Goal: Find specific page/section: Find specific page/section

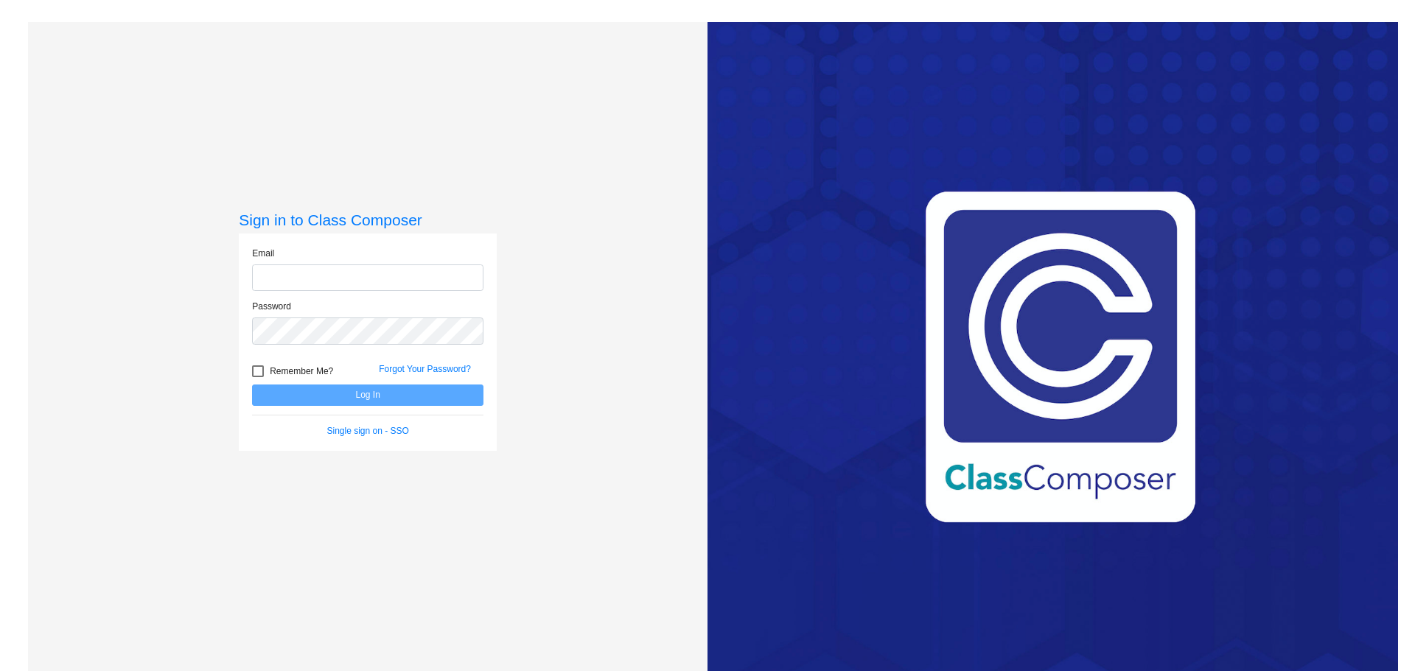
type input "[PERSON_NAME][EMAIL_ADDRESS][DOMAIN_NAME]"
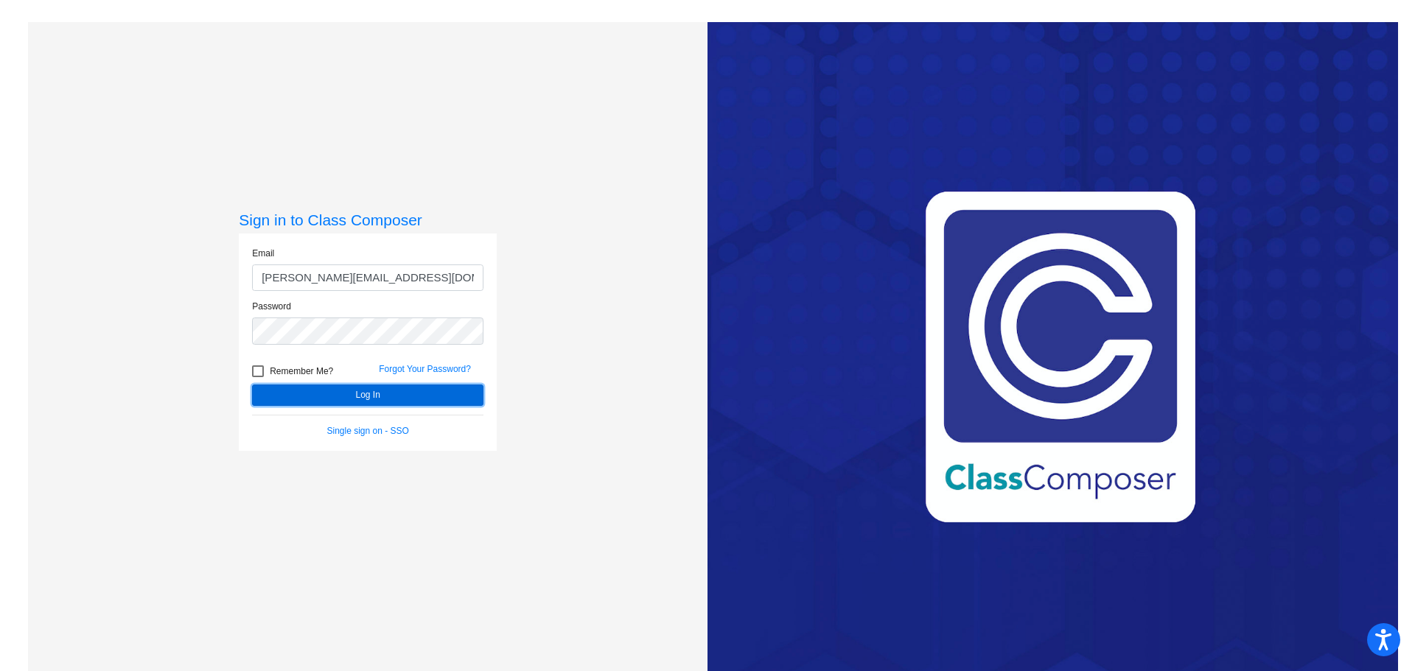
click at [316, 393] on button "Log In" at bounding box center [367, 395] width 231 height 21
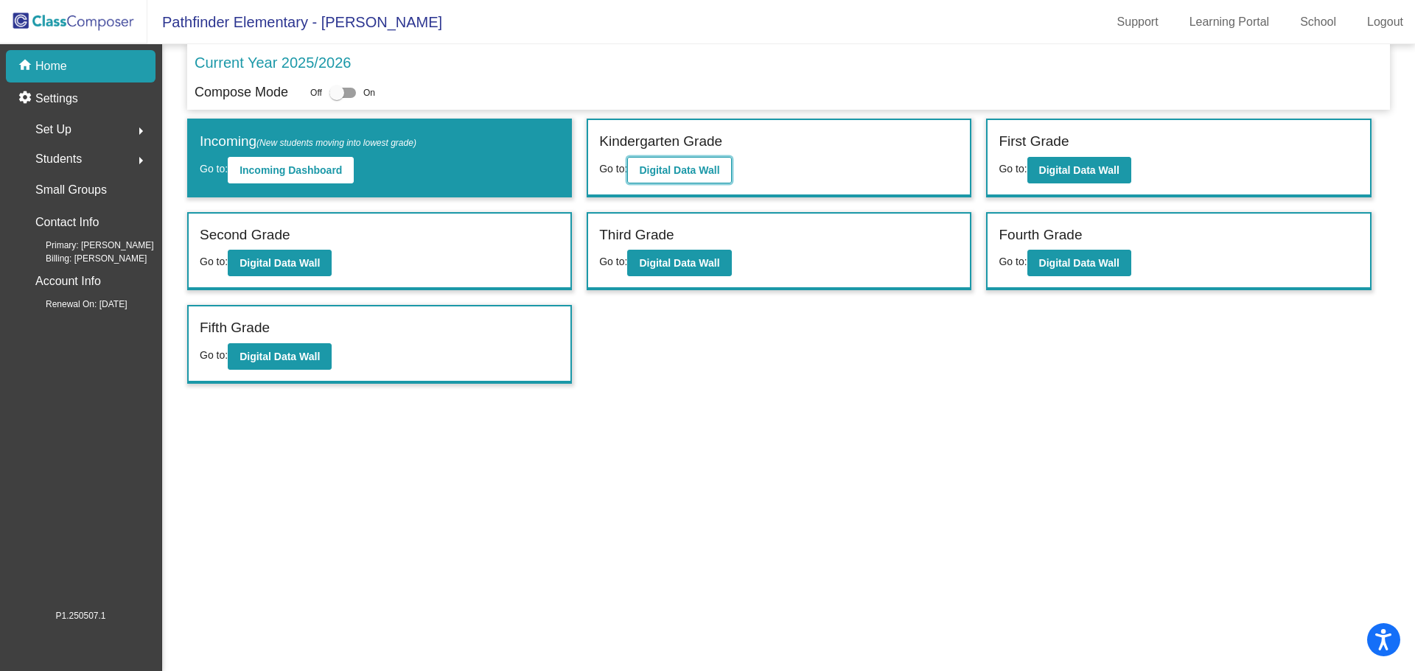
click at [663, 172] on b "Digital Data Wall" at bounding box center [679, 170] width 80 height 12
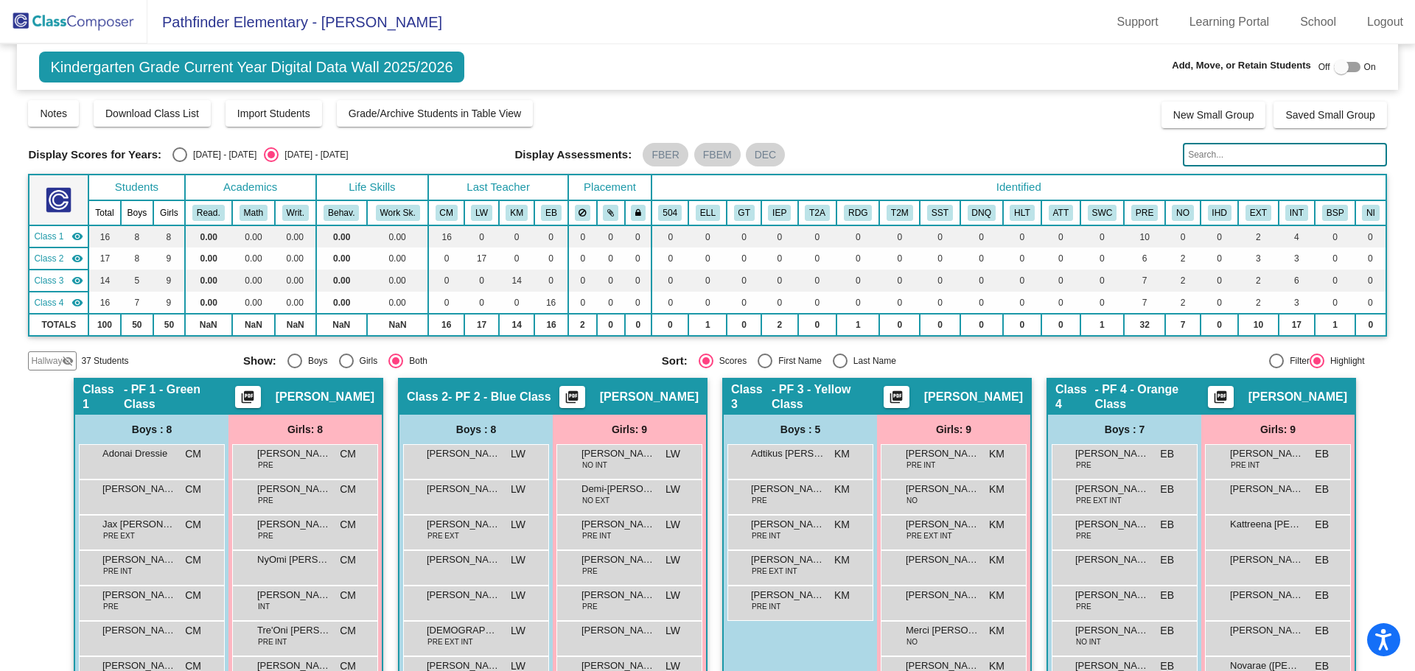
click at [1238, 149] on input "text" at bounding box center [1284, 155] width 203 height 24
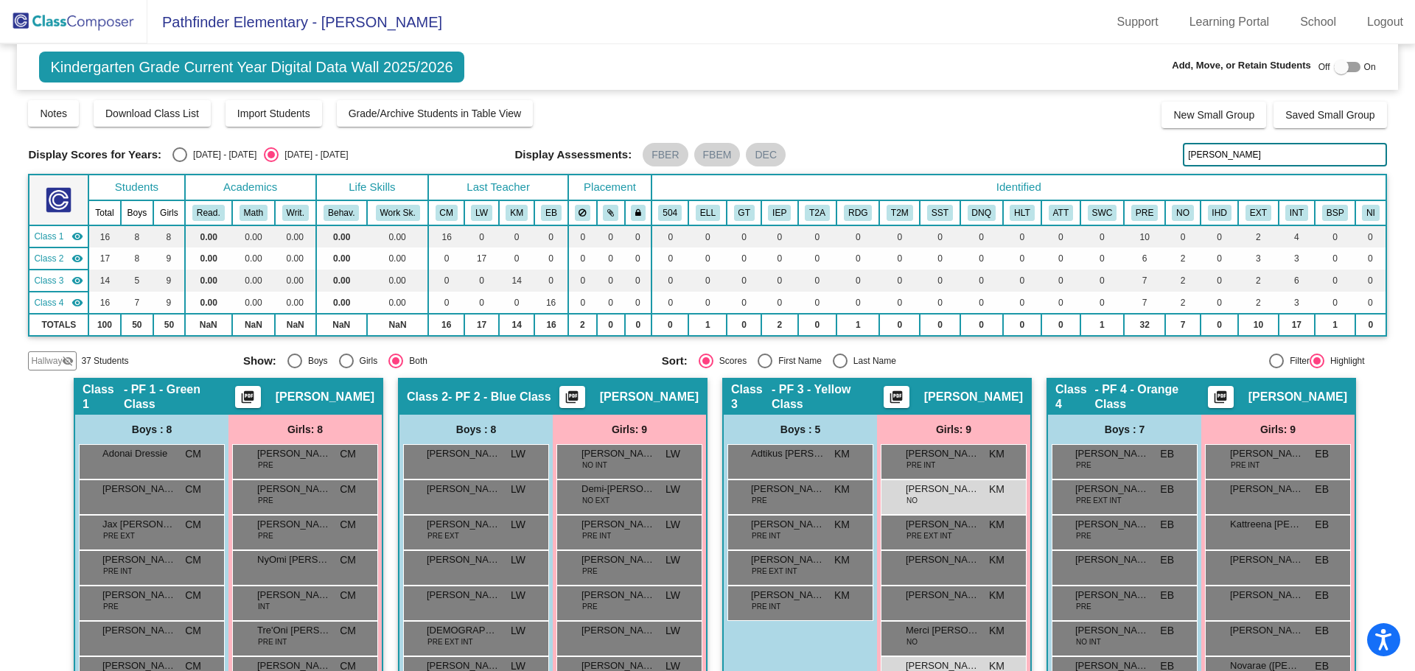
click at [1224, 161] on input "[PERSON_NAME]" at bounding box center [1284, 155] width 203 height 24
type input "b"
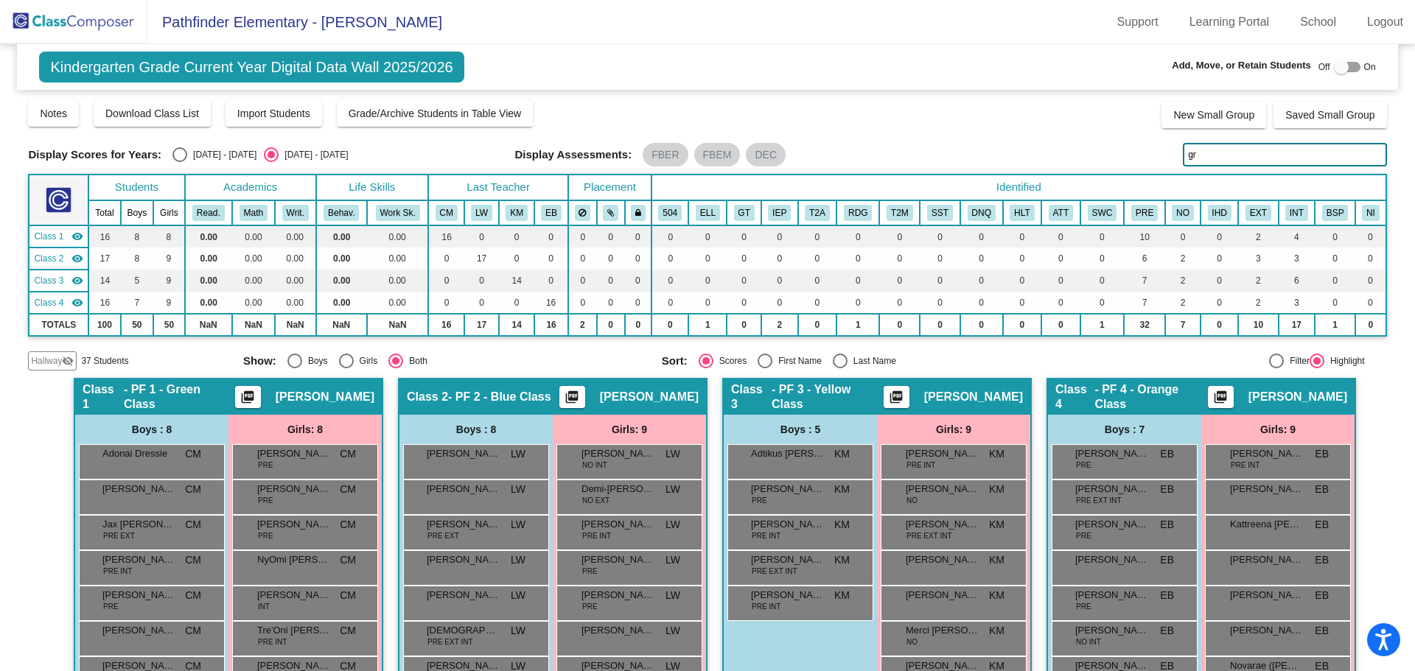
type input "g"
drag, startPoint x: 1248, startPoint y: 159, endPoint x: 1098, endPoint y: 146, distance: 150.2
click at [1098, 146] on div "Display Scores for Years: [DATE] - [DATE] [DATE] - [DATE] Display Assessments: …" at bounding box center [707, 155] width 1358 height 24
drag, startPoint x: 1205, startPoint y: 155, endPoint x: 1131, endPoint y: 154, distance: 73.7
click at [1131, 154] on div "Display Scores for Years: [DATE] - [DATE] [DATE] - [DATE] Display Assessments: …" at bounding box center [707, 155] width 1358 height 24
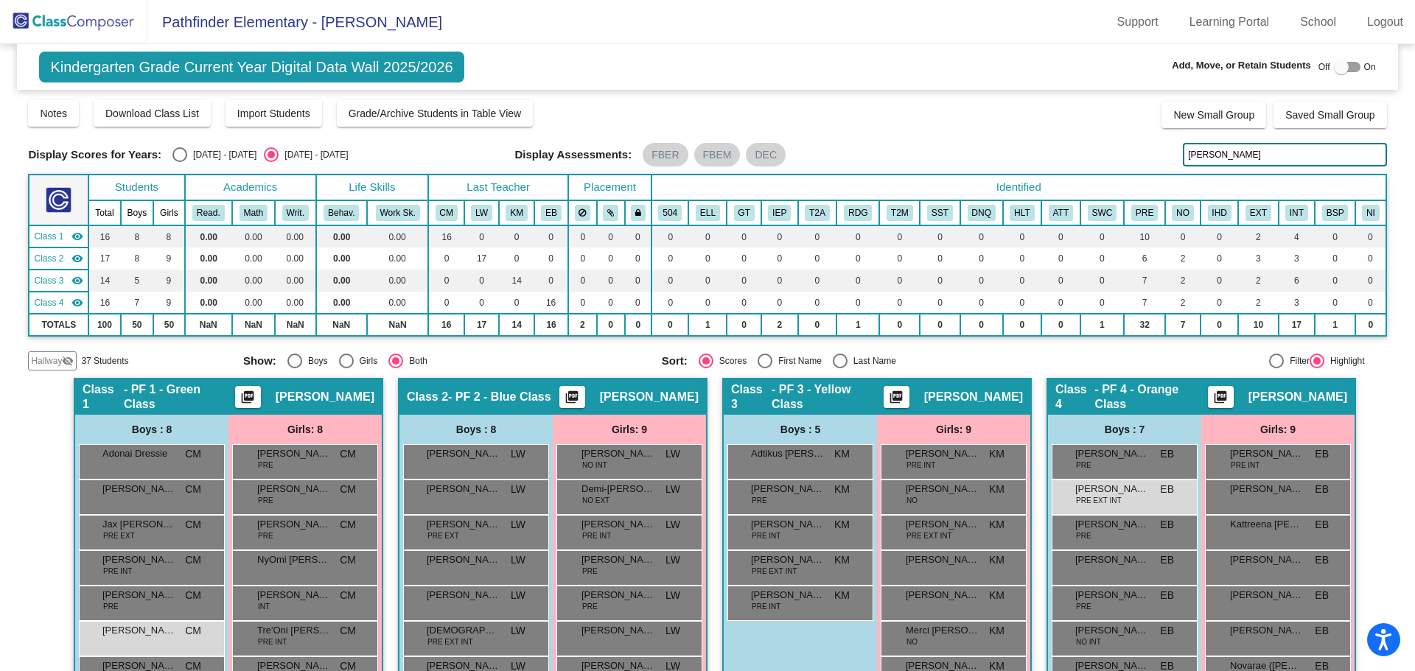
drag, startPoint x: 1245, startPoint y: 148, endPoint x: 1163, endPoint y: 149, distance: 82.5
click at [1163, 149] on div "Display Scores for Years: [DATE] - [DATE] [DATE] - [DATE] Display Assessments: …" at bounding box center [707, 155] width 1358 height 24
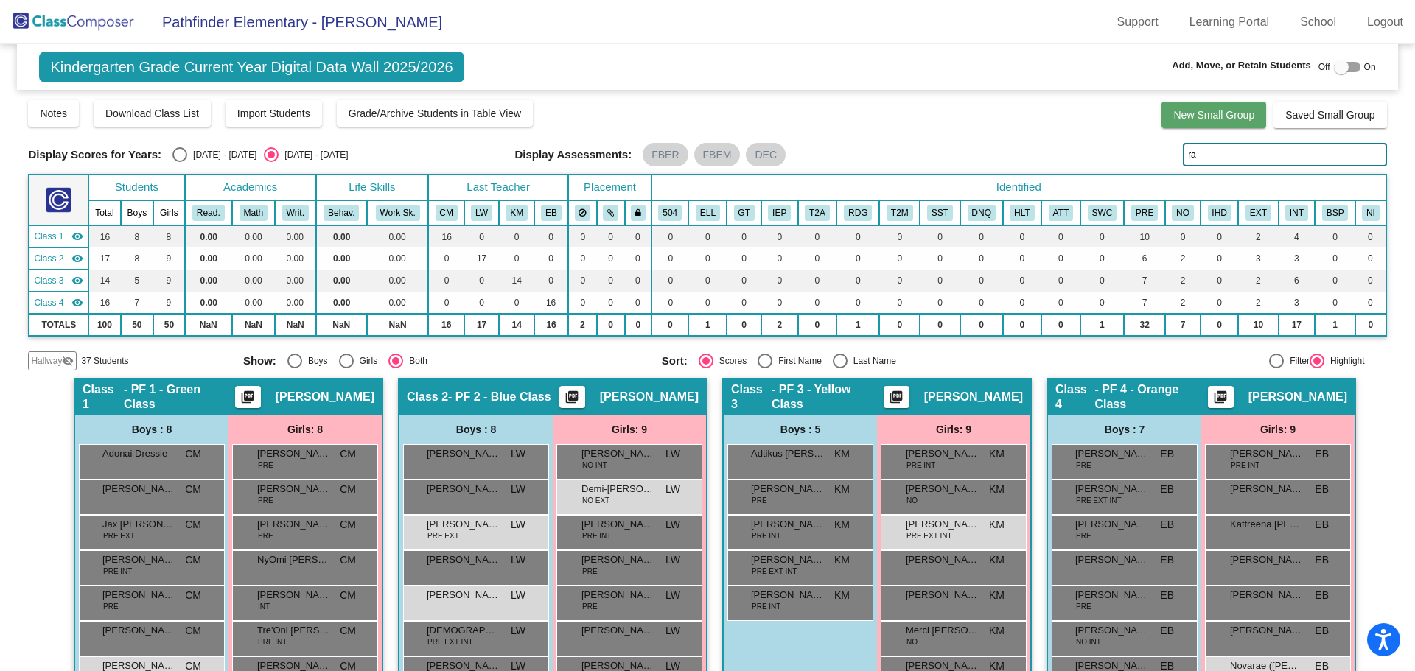
type input "r"
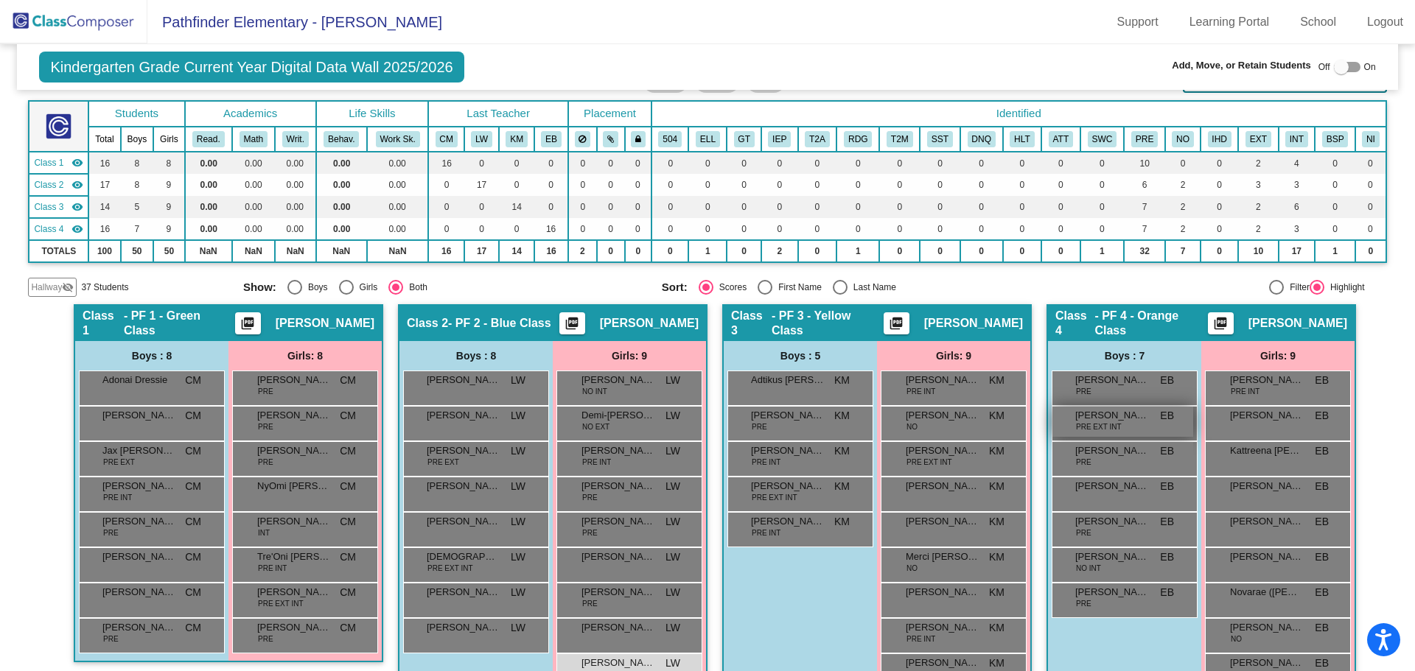
scroll to position [115, 0]
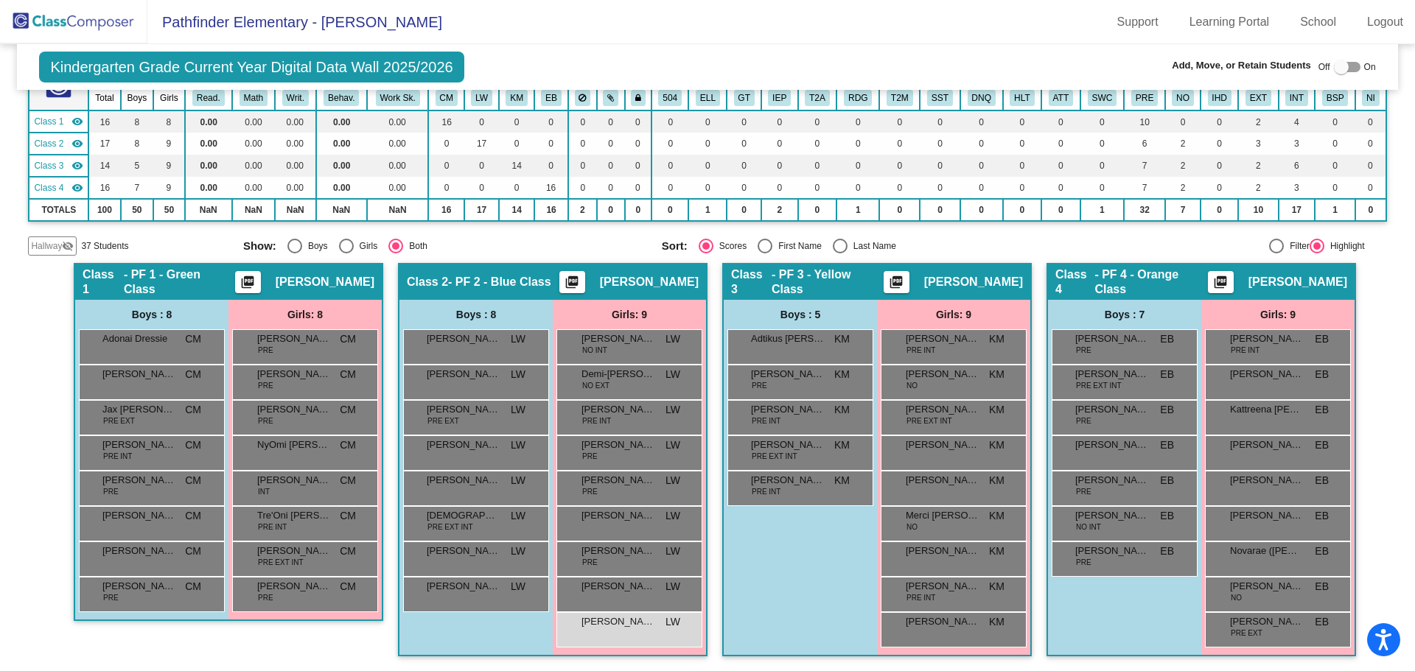
type input "yarof"
click at [148, 525] on div "[PERSON_NAME] CM lock do_not_disturb_alt" at bounding box center [150, 522] width 141 height 30
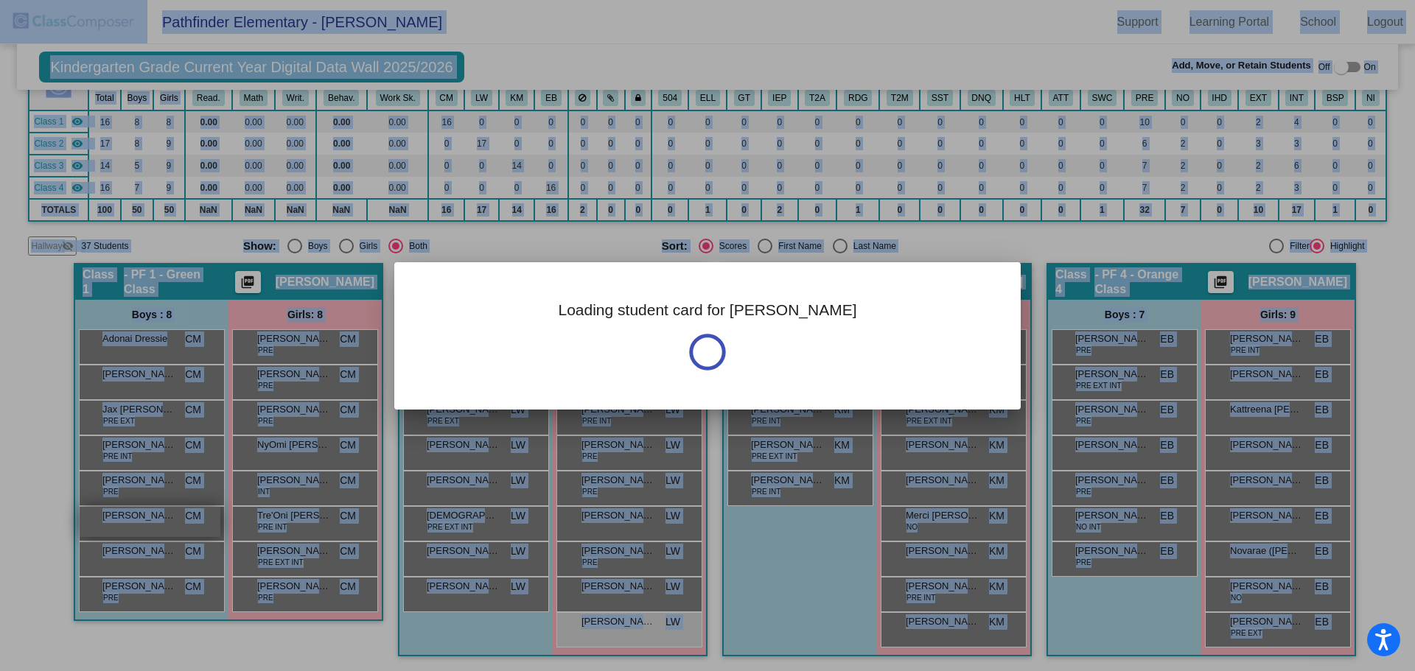
click at [148, 525] on div at bounding box center [707, 335] width 1415 height 671
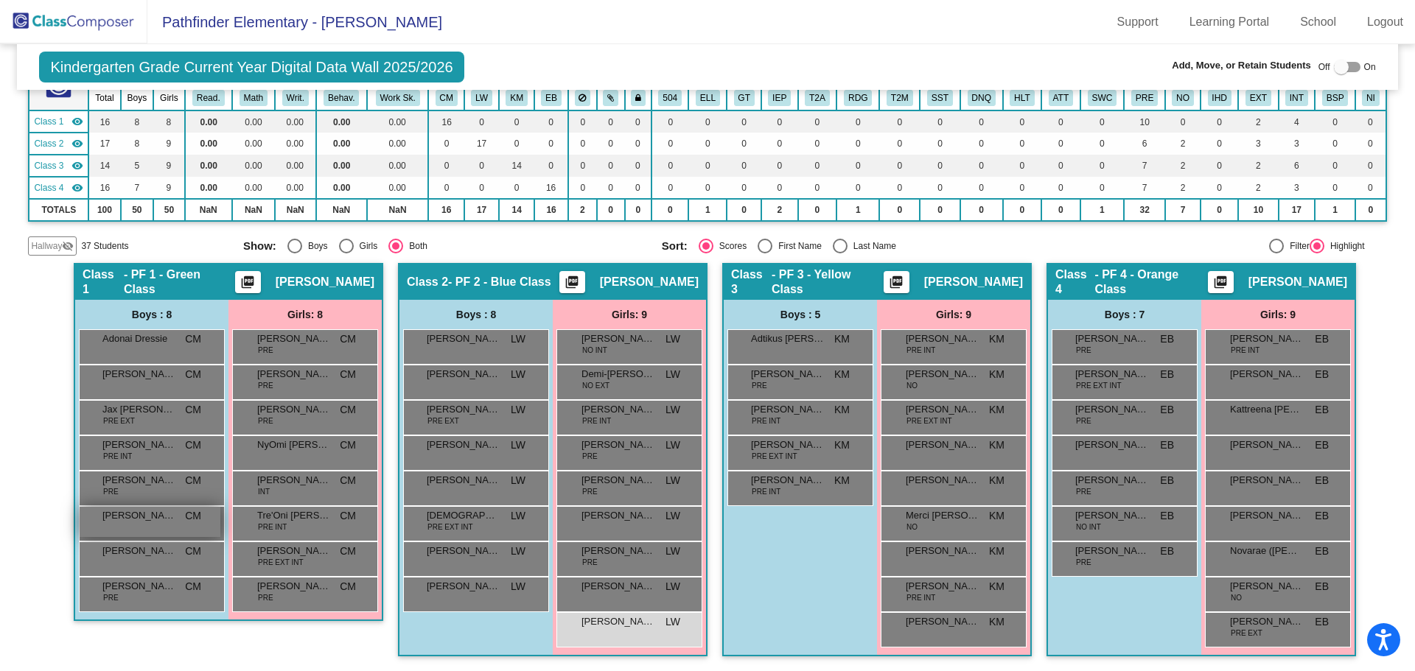
click at [148, 525] on div "[PERSON_NAME] CM lock do_not_disturb_alt" at bounding box center [150, 522] width 141 height 30
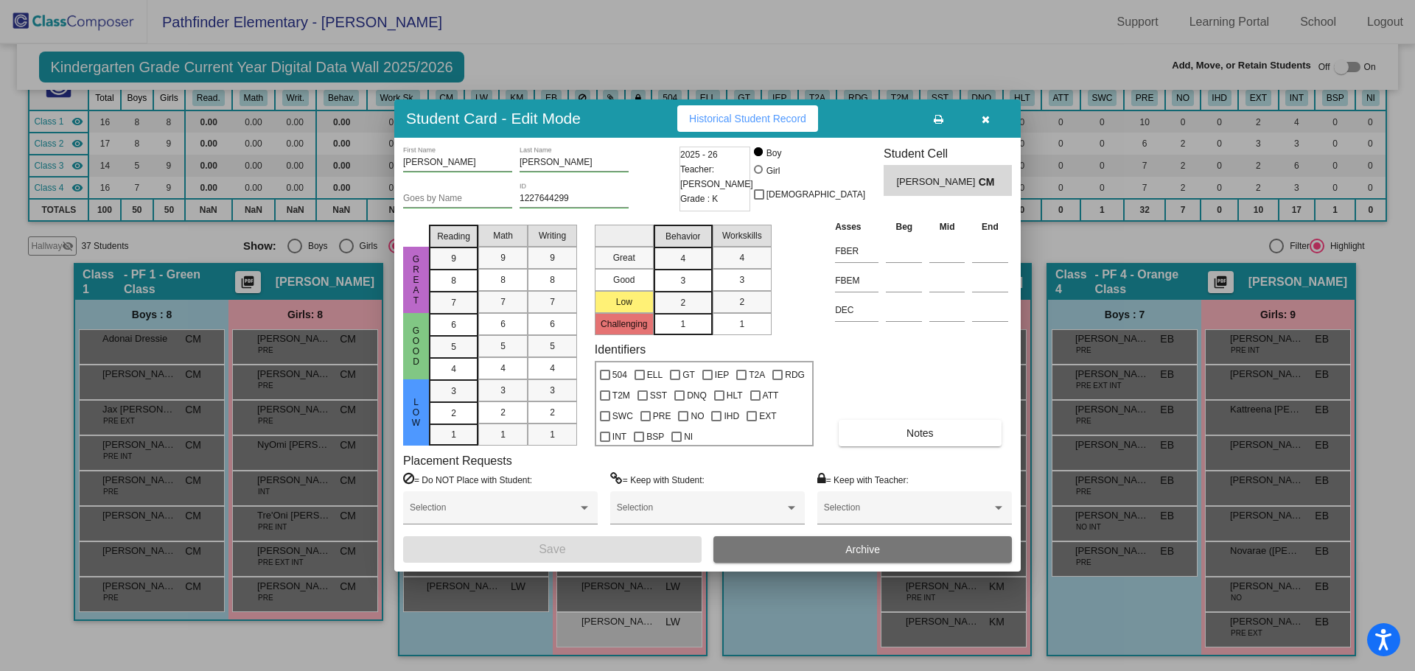
click at [984, 116] on icon "button" at bounding box center [986, 119] width 8 height 10
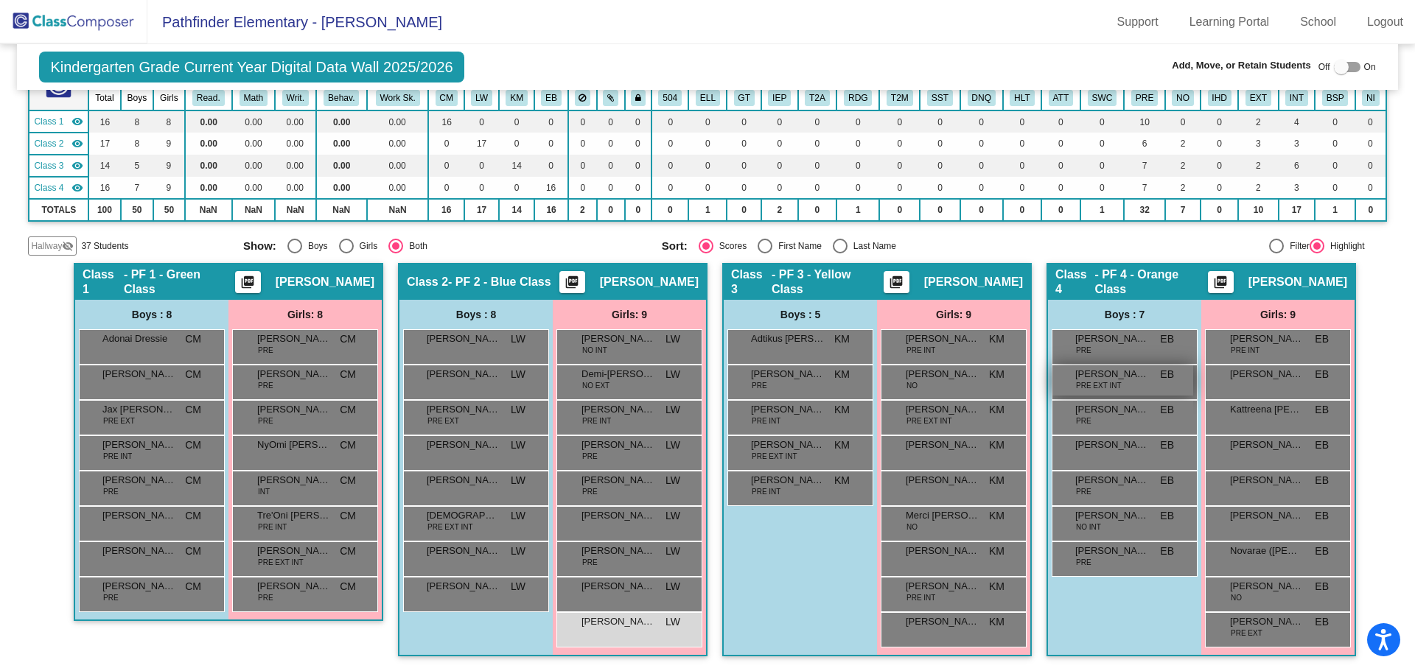
click at [1092, 391] on span "PRE EXT INT" at bounding box center [1099, 385] width 46 height 11
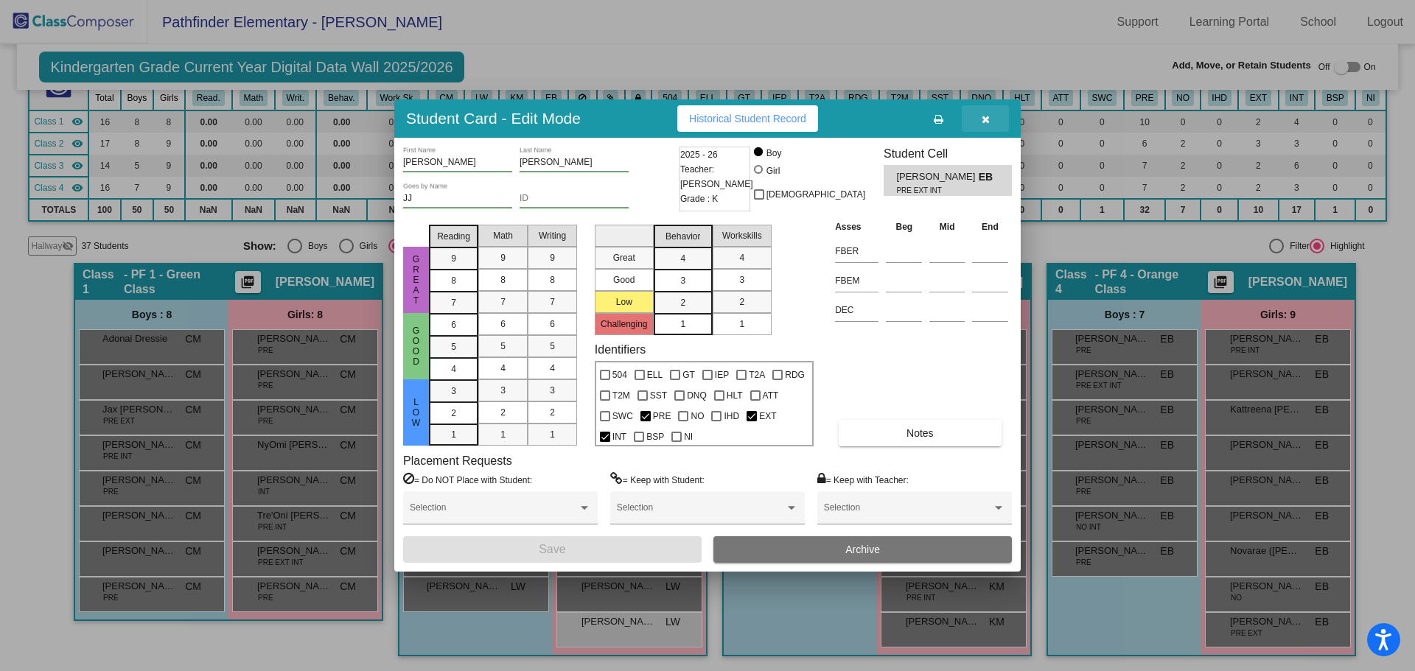
click at [982, 119] on icon "button" at bounding box center [986, 119] width 8 height 10
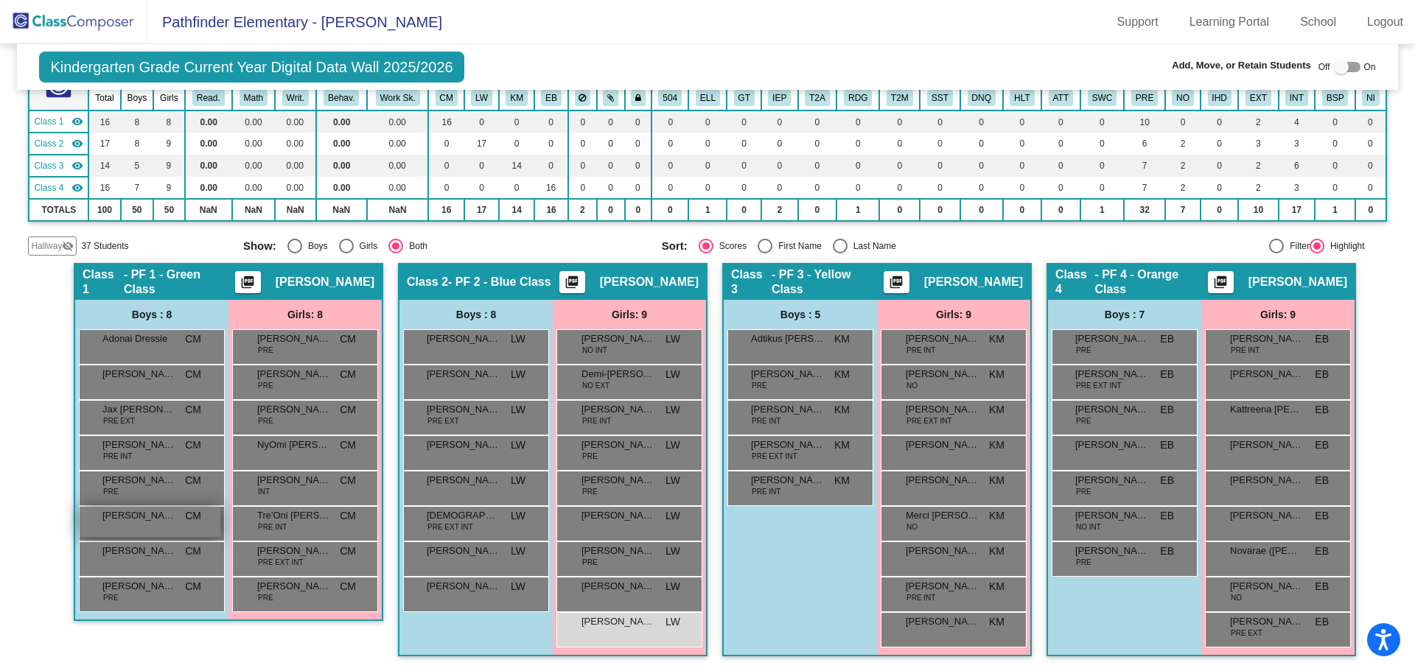
click at [158, 528] on div "[PERSON_NAME] CM lock do_not_disturb_alt" at bounding box center [150, 522] width 141 height 30
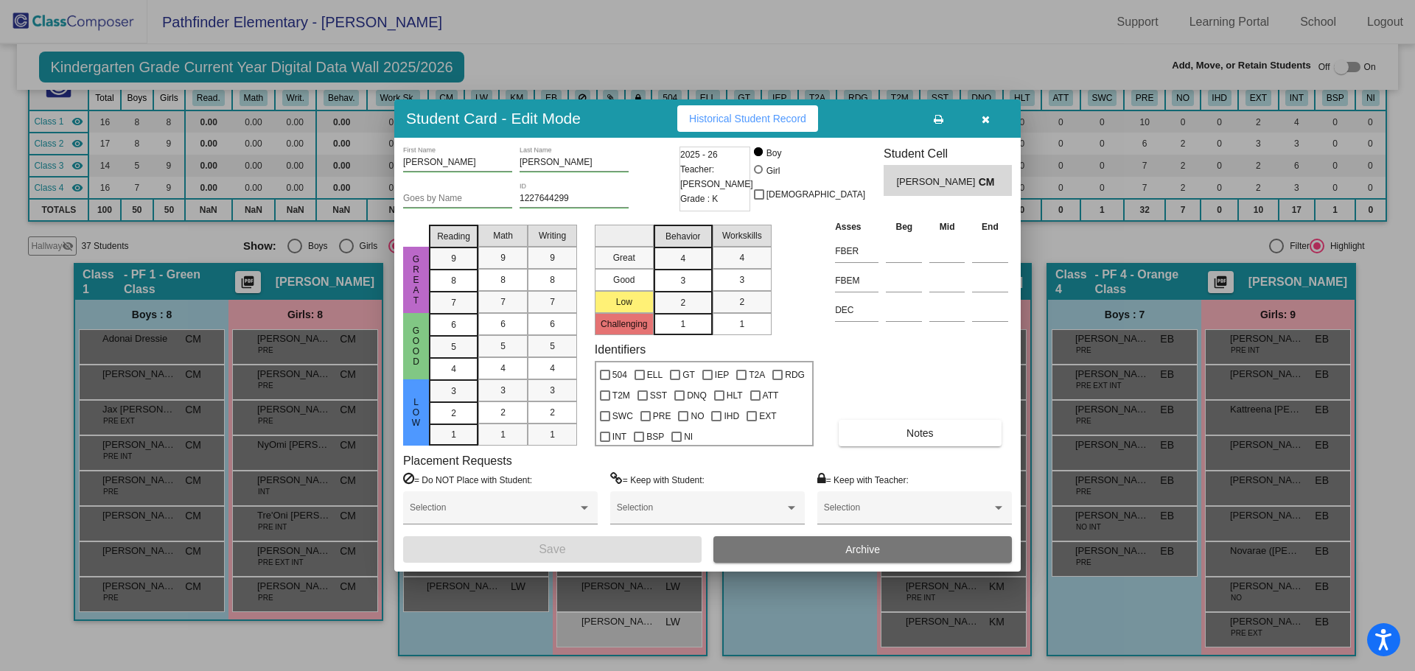
click at [897, 549] on button "Archive" at bounding box center [862, 549] width 298 height 27
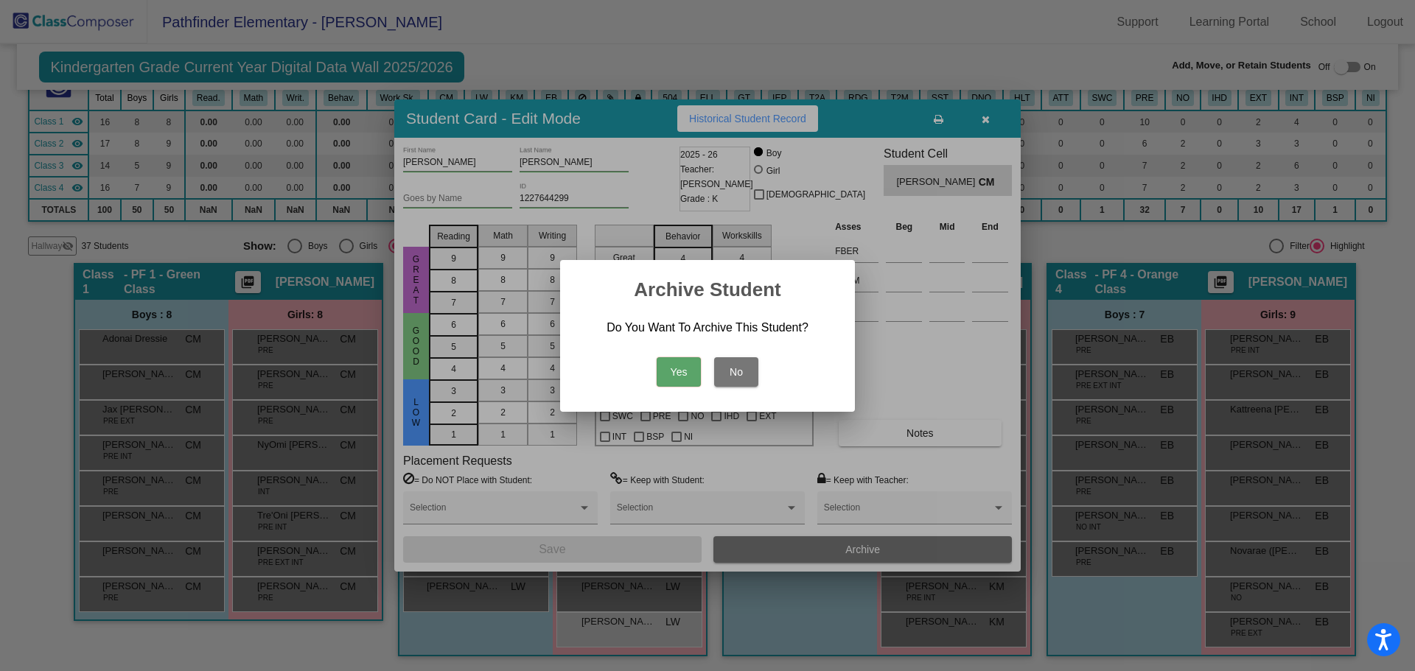
click at [678, 368] on button "Yes" at bounding box center [679, 371] width 44 height 29
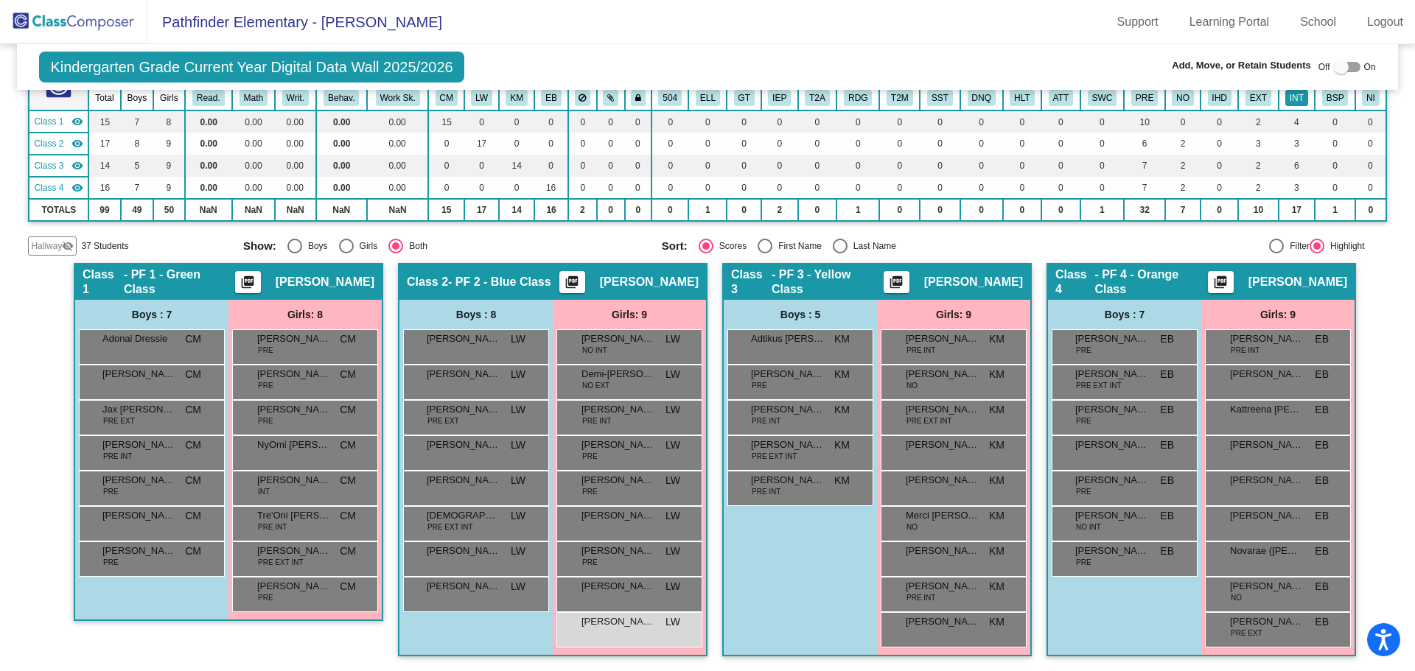
scroll to position [0, 0]
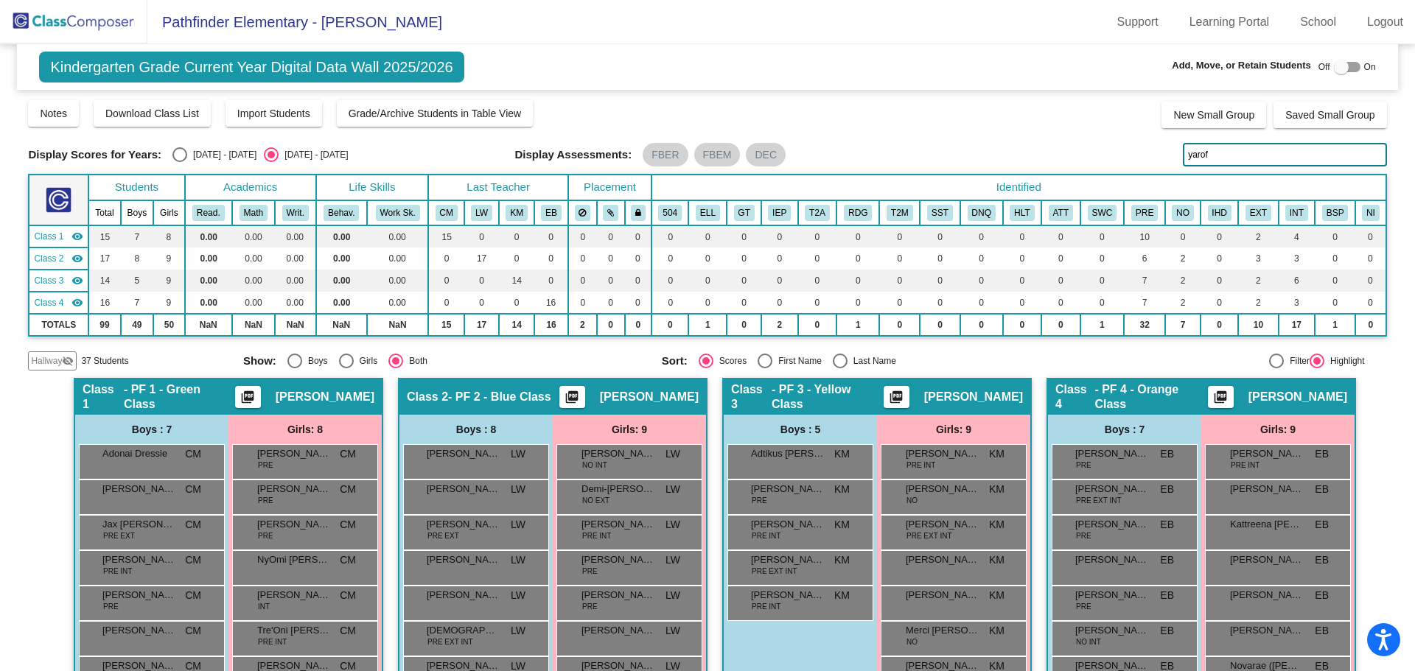
drag, startPoint x: 1238, startPoint y: 157, endPoint x: 1130, endPoint y: 158, distance: 108.3
click at [1130, 158] on div "Display Scores for Years: [DATE] - [DATE] [DATE] - [DATE] Display Assessments: …" at bounding box center [707, 155] width 1358 height 24
click at [29, 7] on img at bounding box center [73, 21] width 147 height 43
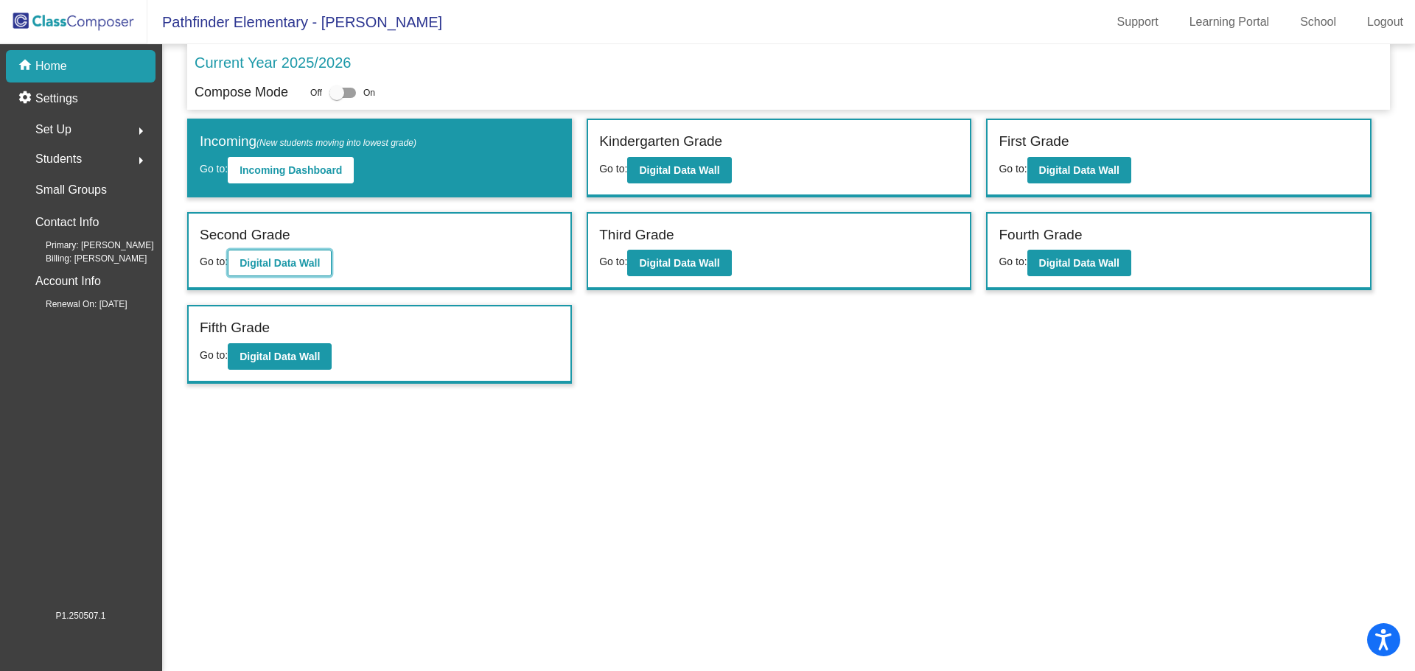
click at [260, 264] on b "Digital Data Wall" at bounding box center [279, 263] width 80 height 12
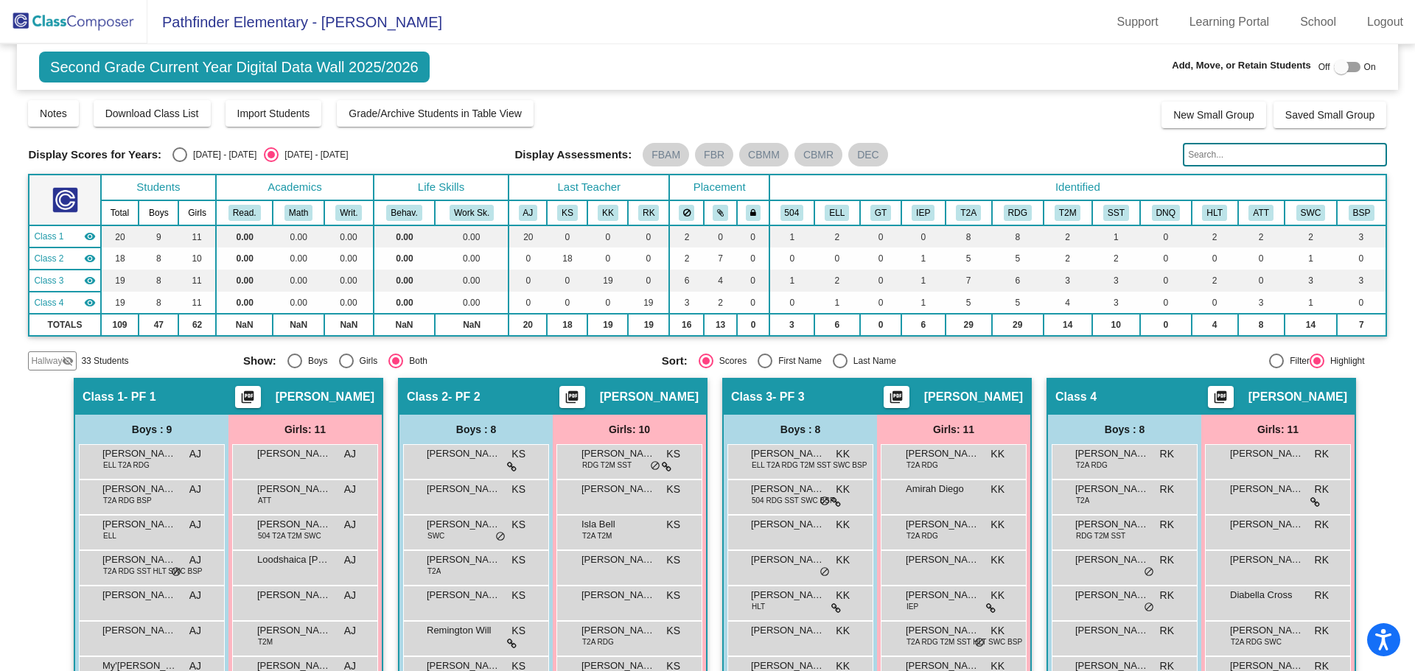
click at [1239, 156] on input "text" at bounding box center [1284, 155] width 203 height 24
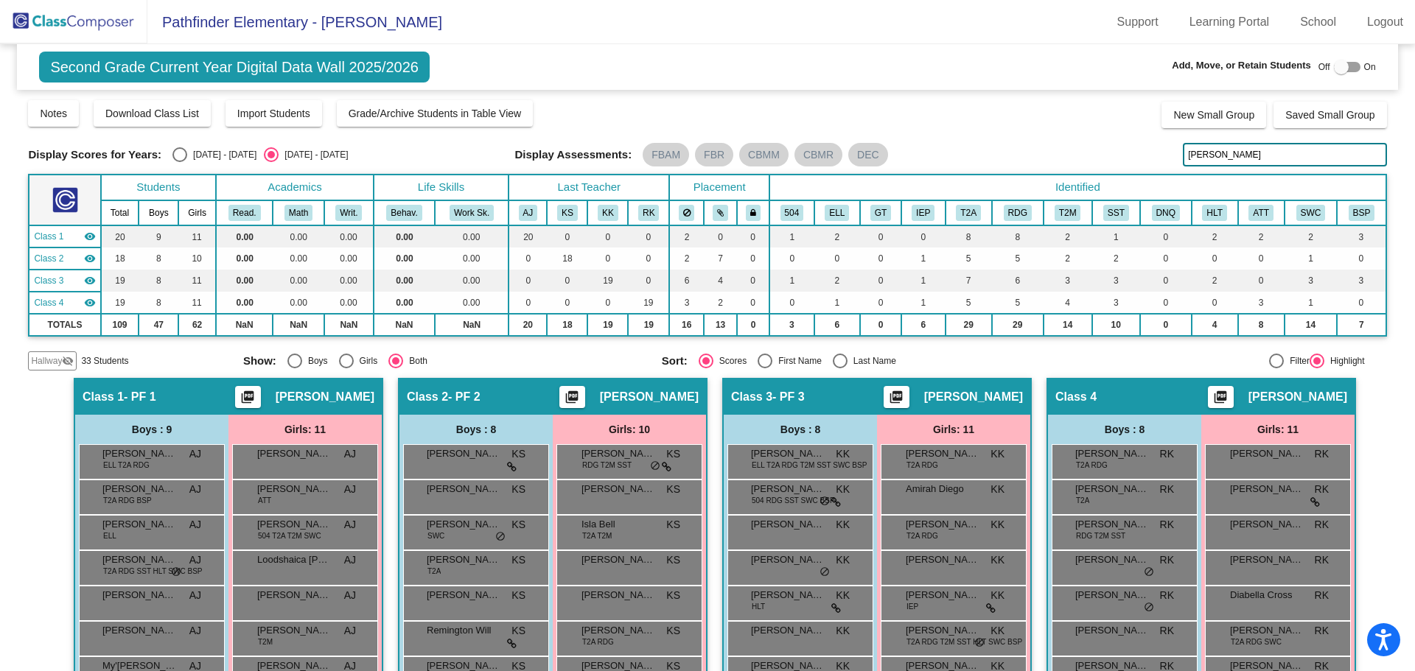
drag, startPoint x: 1237, startPoint y: 172, endPoint x: 1196, endPoint y: 165, distance: 41.8
click at [1196, 165] on div "Display Scores for Years: [DATE] - [DATE] [DATE] - [DATE] Grade/Archive Student…" at bounding box center [707, 235] width 1358 height 272
drag, startPoint x: 1234, startPoint y: 163, endPoint x: 1108, endPoint y: 155, distance: 126.2
click at [1108, 155] on div "Display Scores for Years: [DATE] - [DATE] [DATE] - [DATE] Display Assessments: …" at bounding box center [707, 155] width 1358 height 24
type input "sheikh"
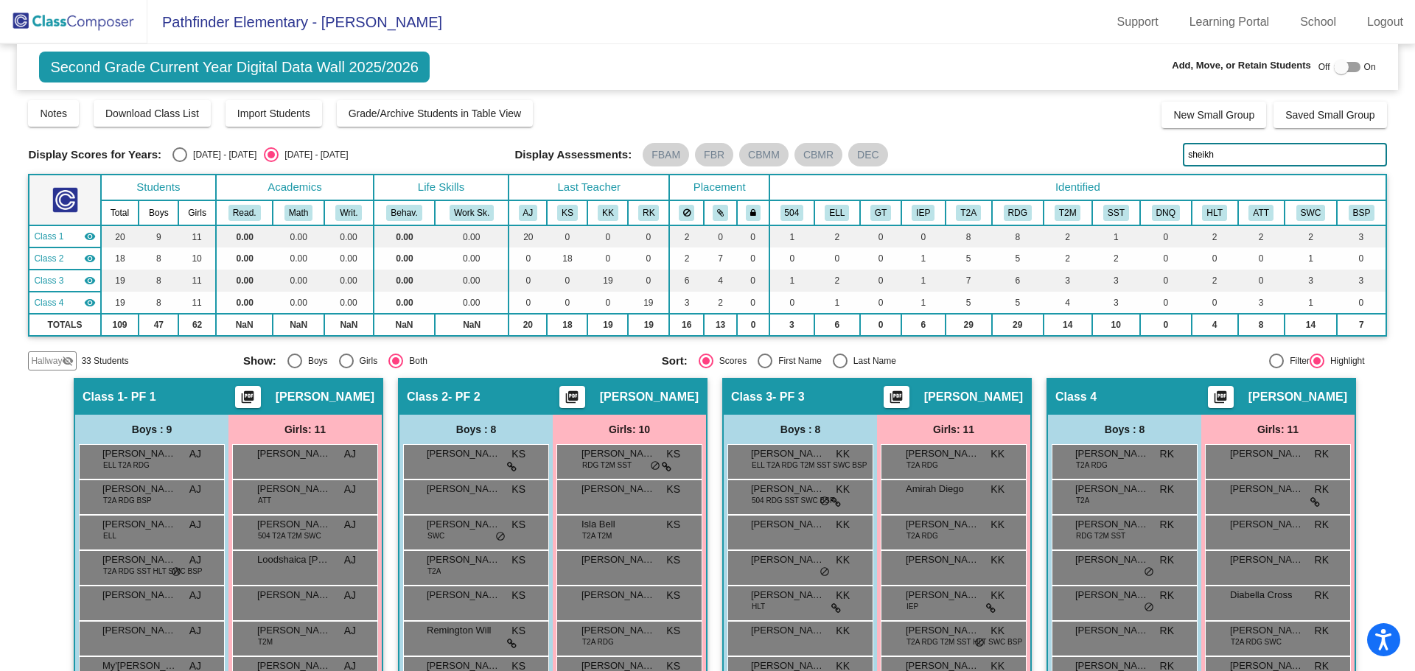
click at [59, 356] on span "Hallway" at bounding box center [46, 360] width 31 height 13
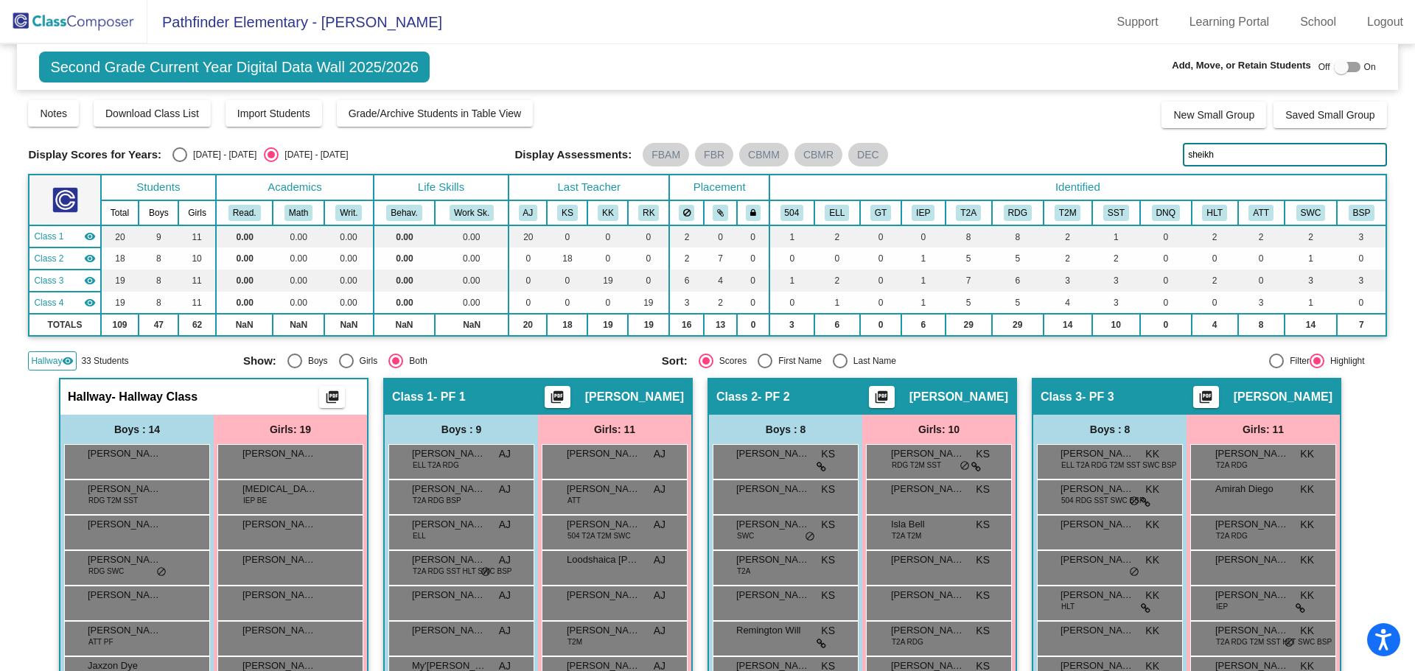
click at [55, 22] on img at bounding box center [73, 21] width 147 height 43
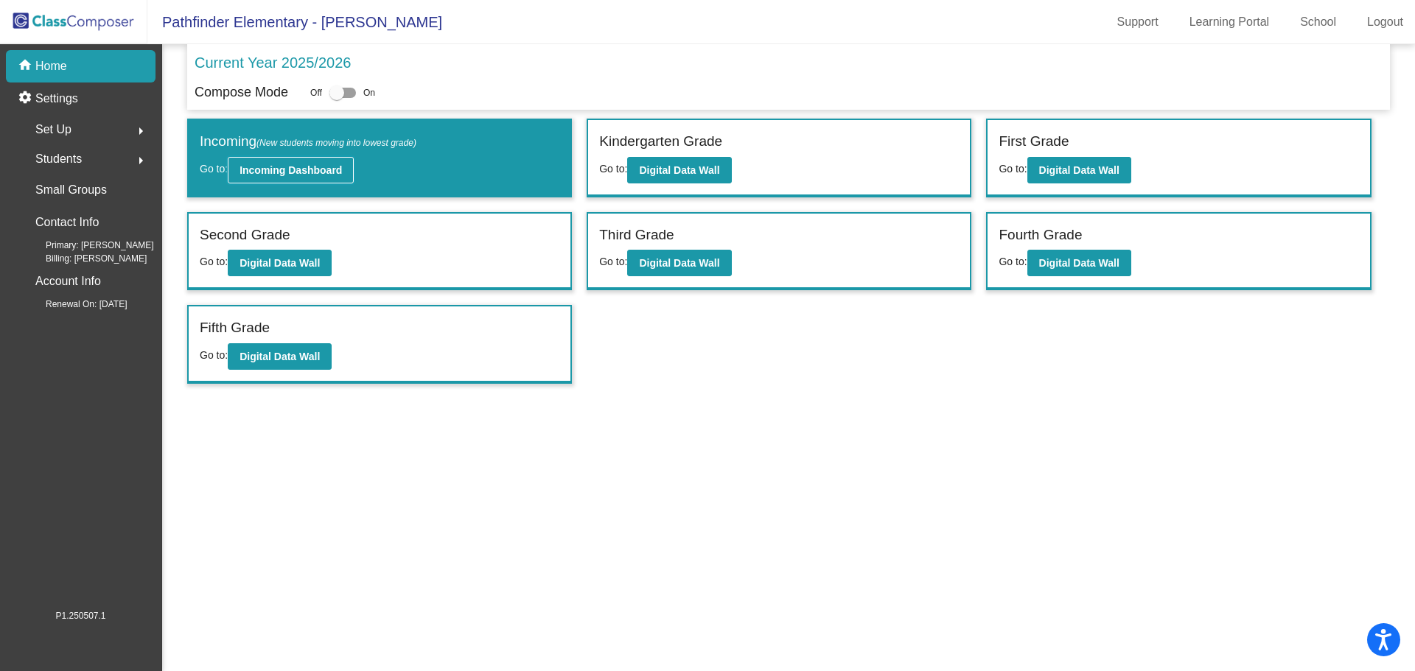
click at [262, 175] on b "Incoming Dashboard" at bounding box center [290, 170] width 102 height 12
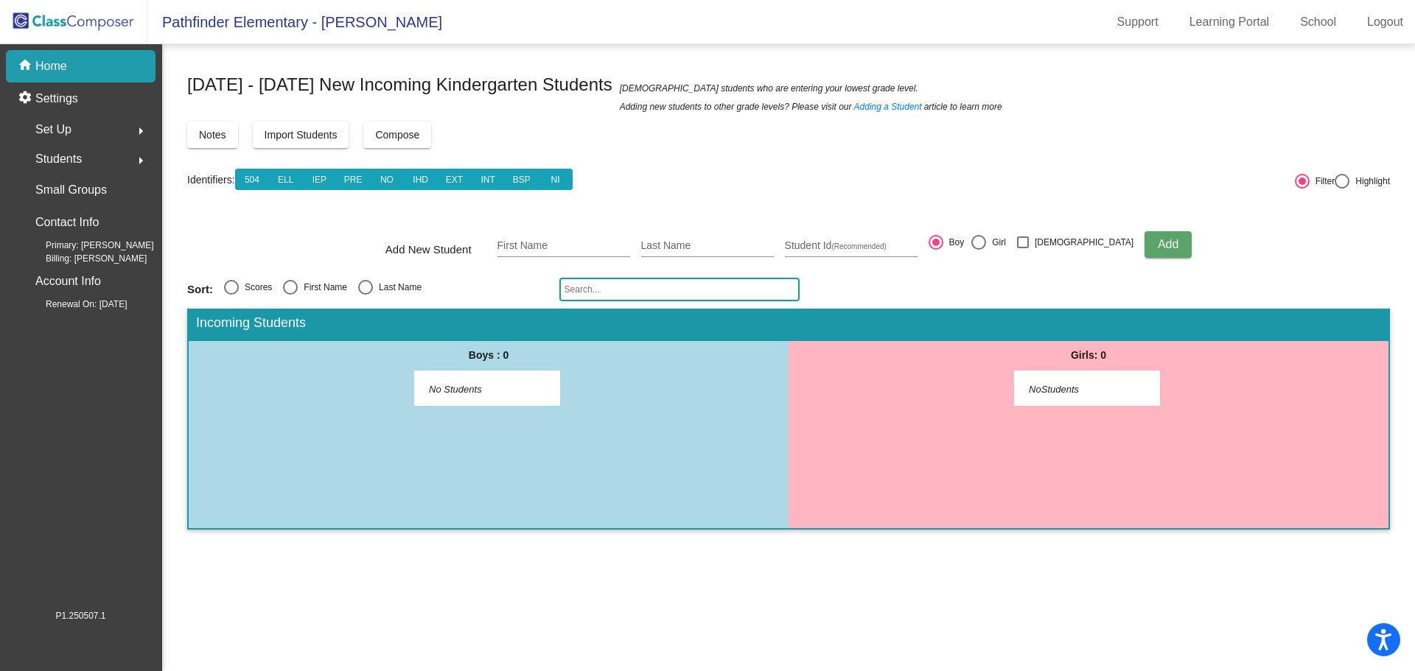
click at [63, 16] on img at bounding box center [73, 21] width 147 height 43
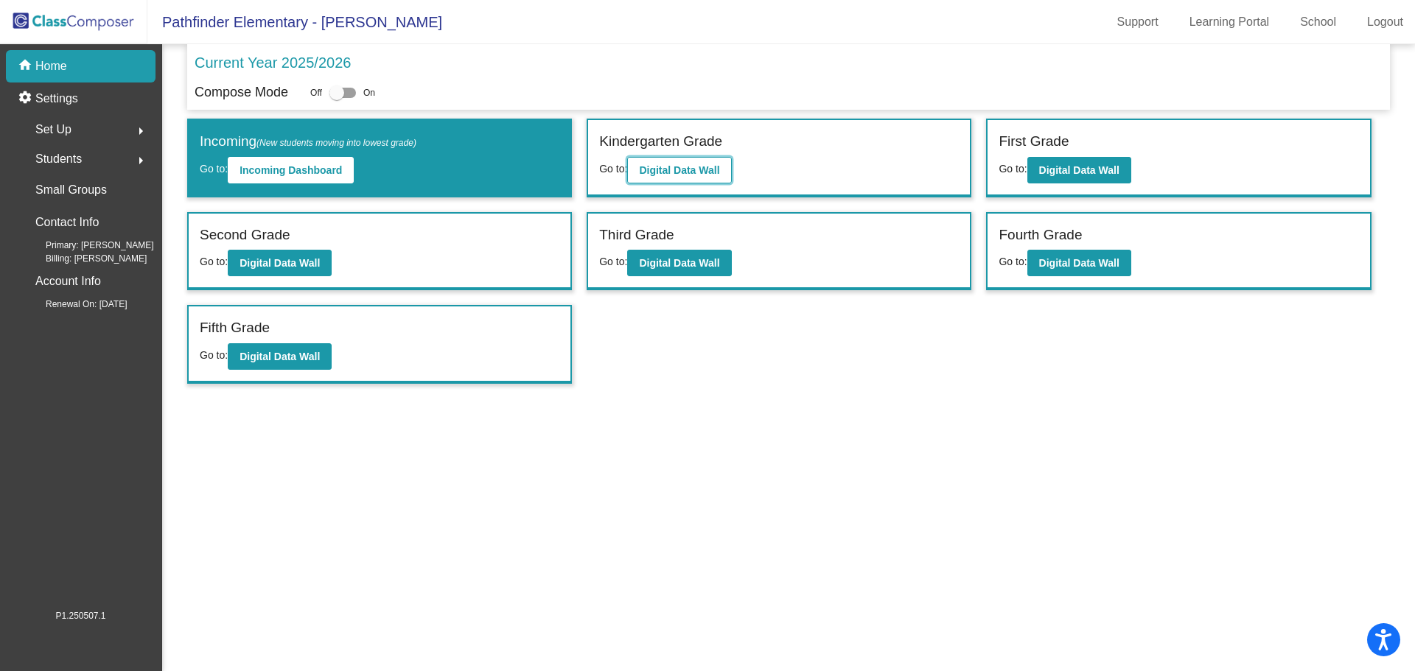
click at [705, 163] on button "Digital Data Wall" at bounding box center [679, 170] width 104 height 27
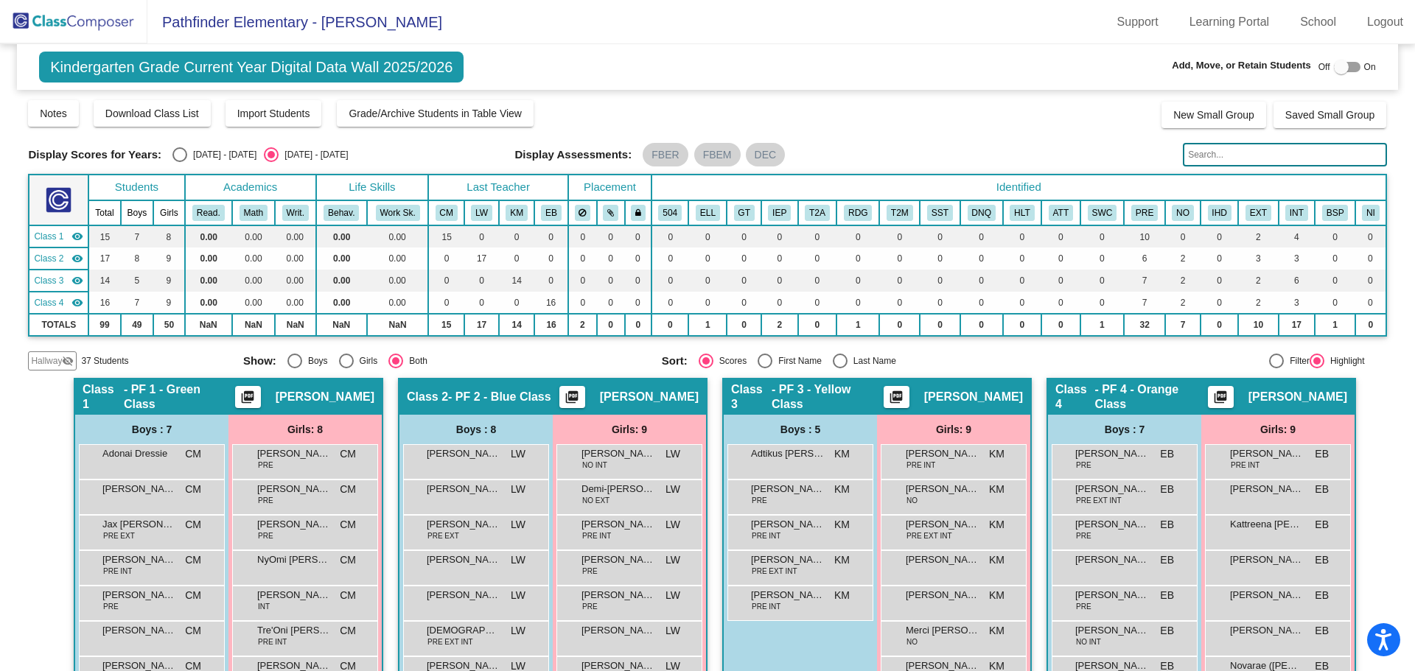
click at [60, 361] on span "Hallway" at bounding box center [46, 360] width 31 height 13
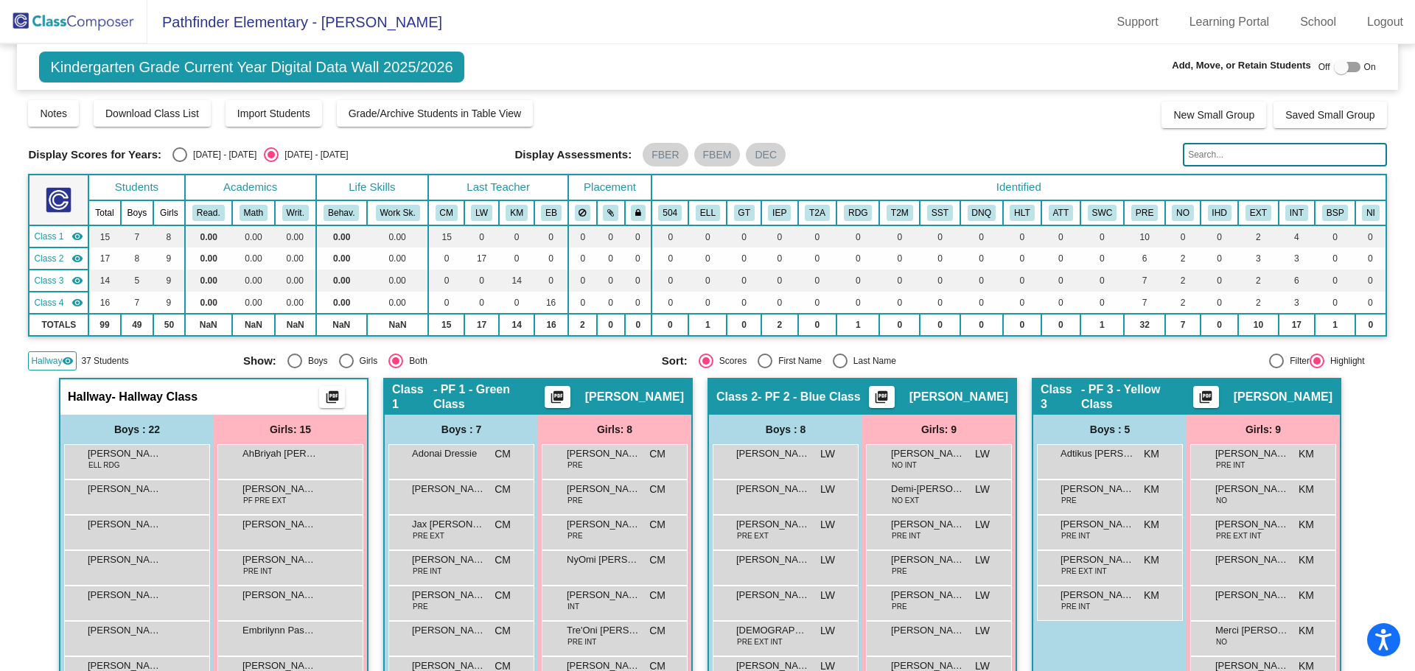
click at [1204, 156] on input "text" at bounding box center [1284, 155] width 203 height 24
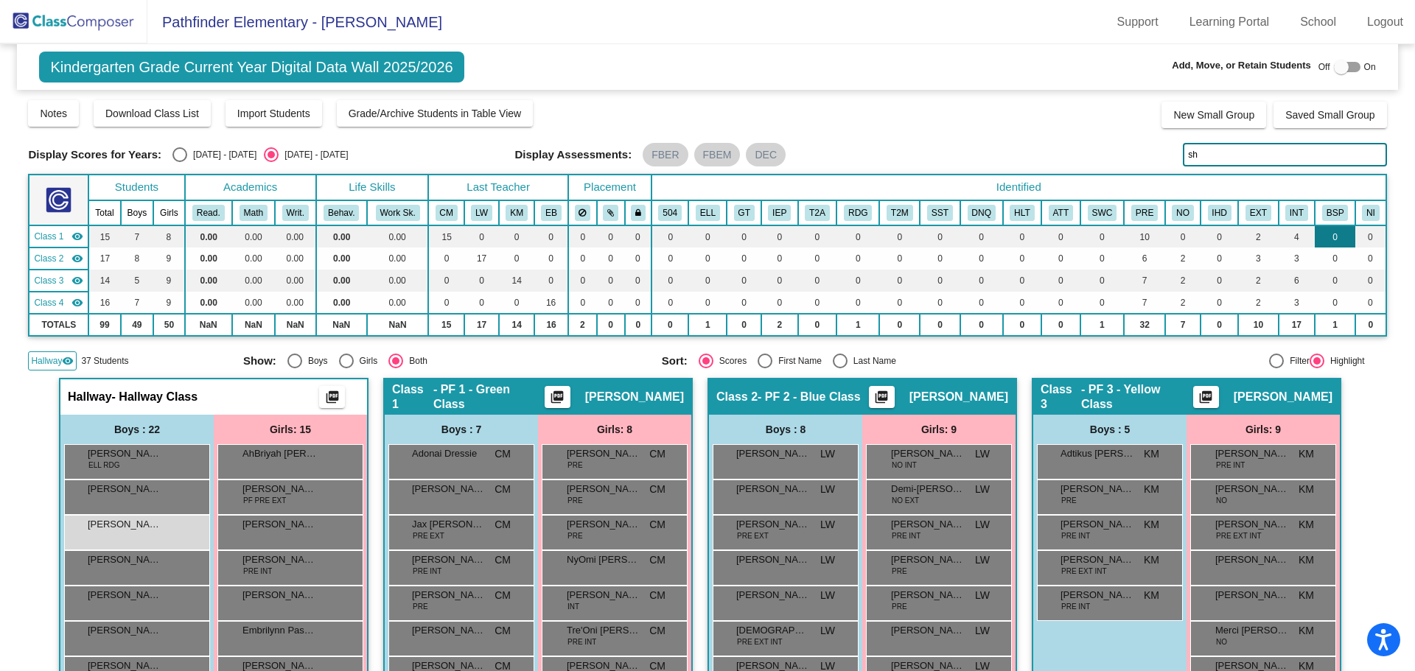
type input "sheikh"
click at [86, 17] on img at bounding box center [73, 21] width 147 height 43
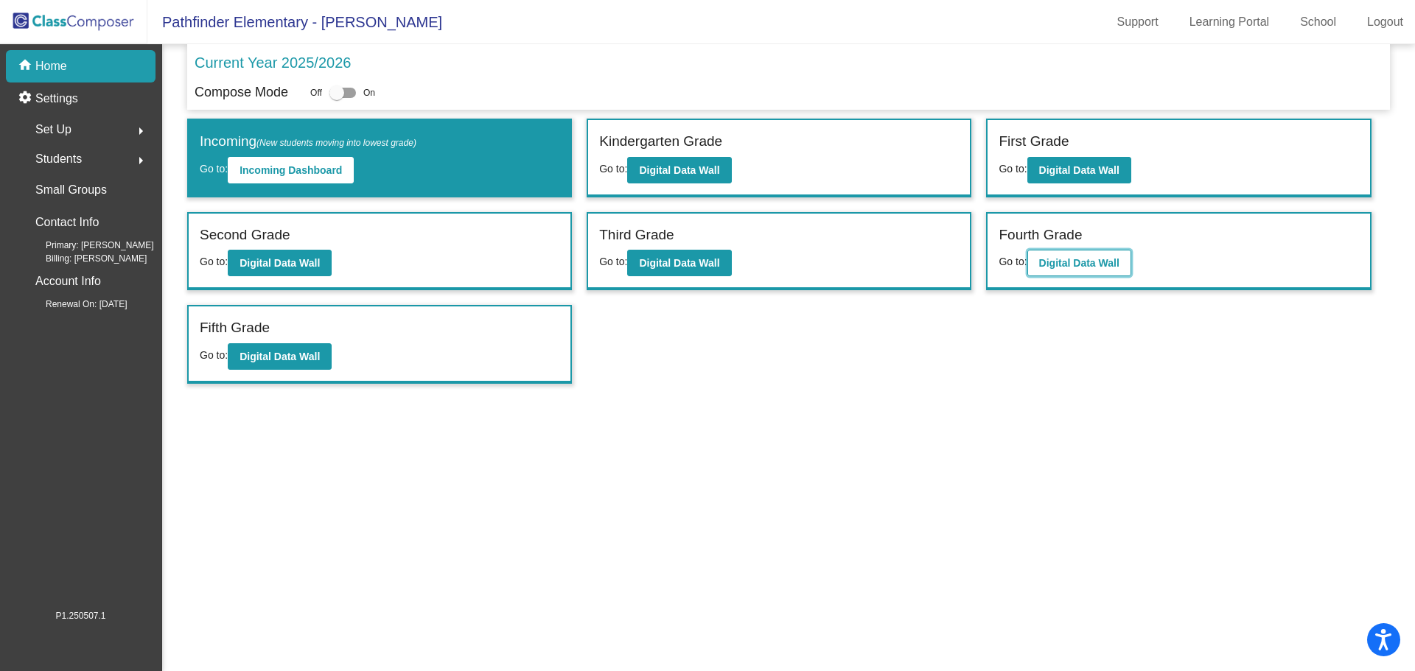
click at [1091, 260] on b "Digital Data Wall" at bounding box center [1079, 263] width 80 height 12
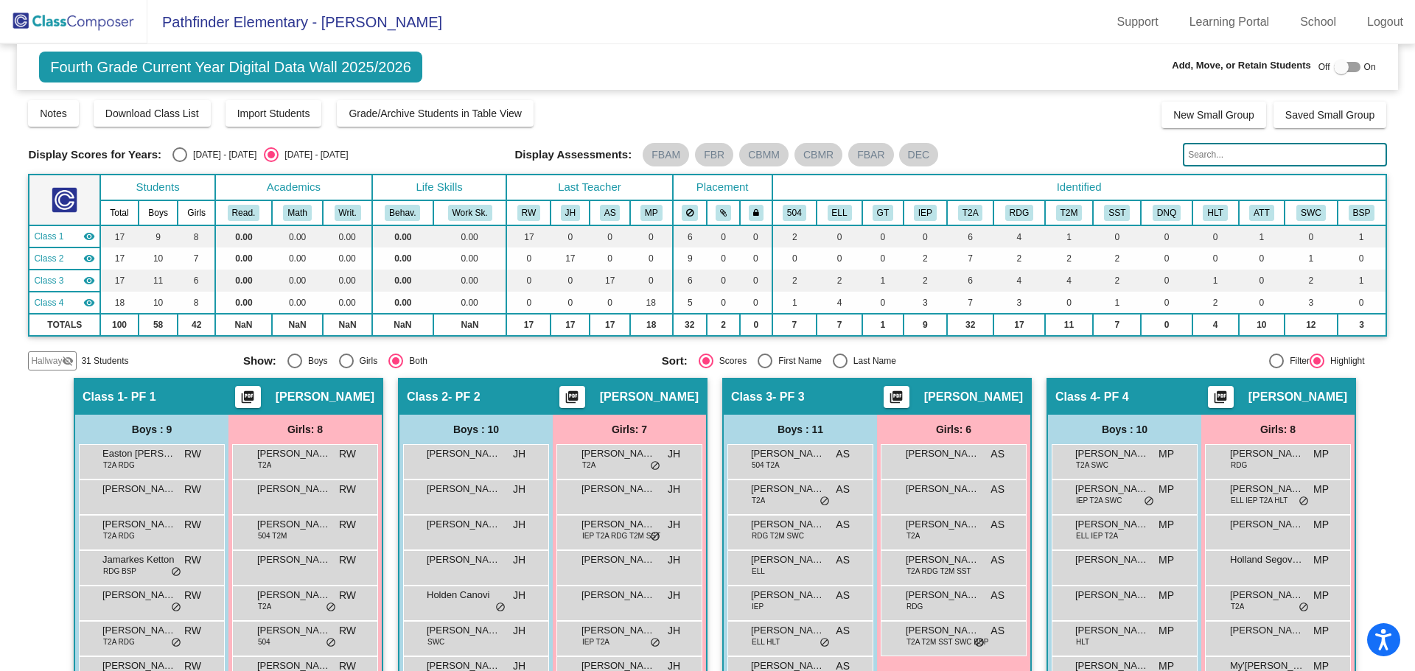
click at [1263, 152] on input "text" at bounding box center [1284, 155] width 203 height 24
click at [56, 357] on span "Hallway" at bounding box center [46, 360] width 31 height 13
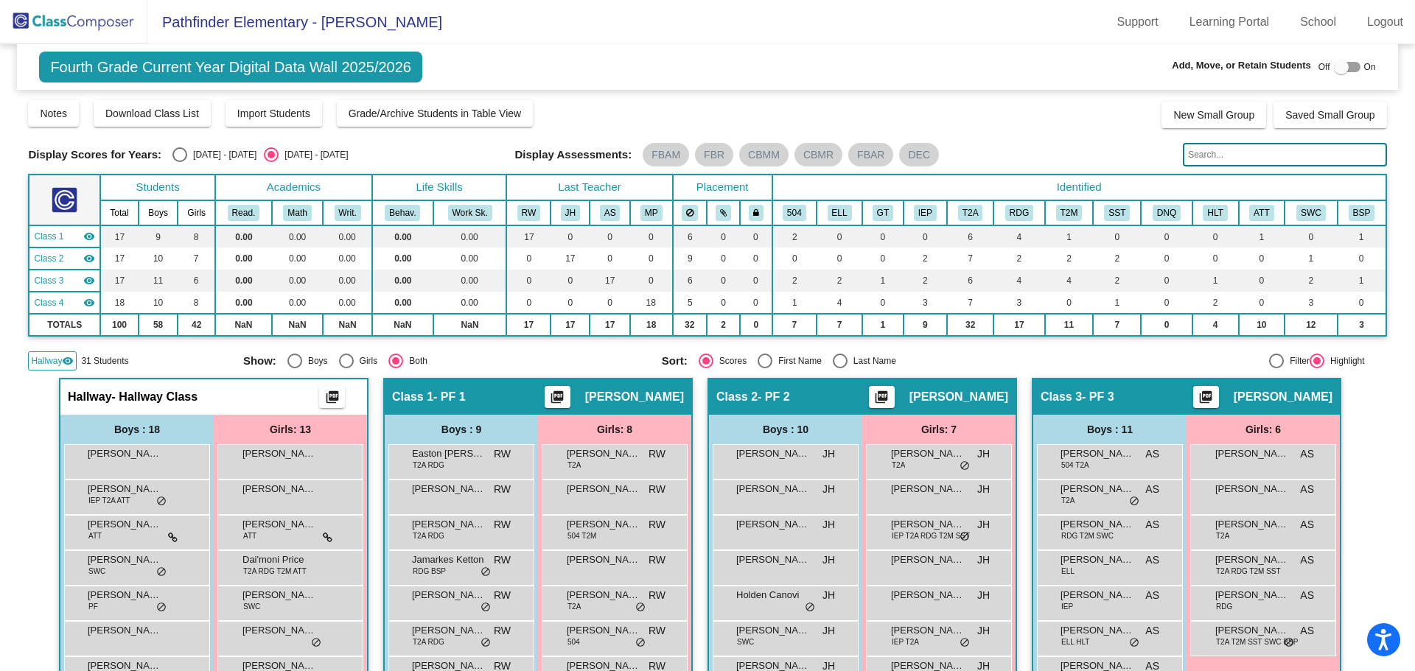
click at [1197, 159] on input "text" at bounding box center [1284, 155] width 203 height 24
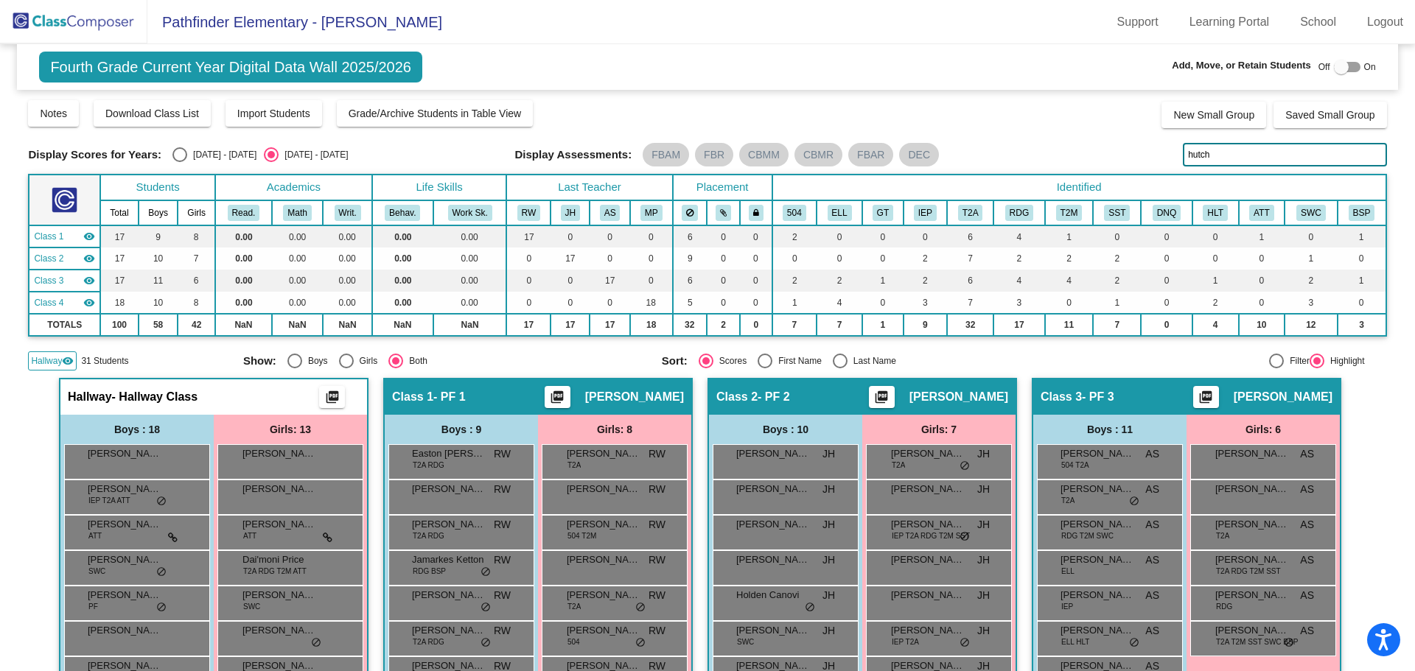
type input "hutch"
click at [69, 13] on img at bounding box center [73, 21] width 147 height 43
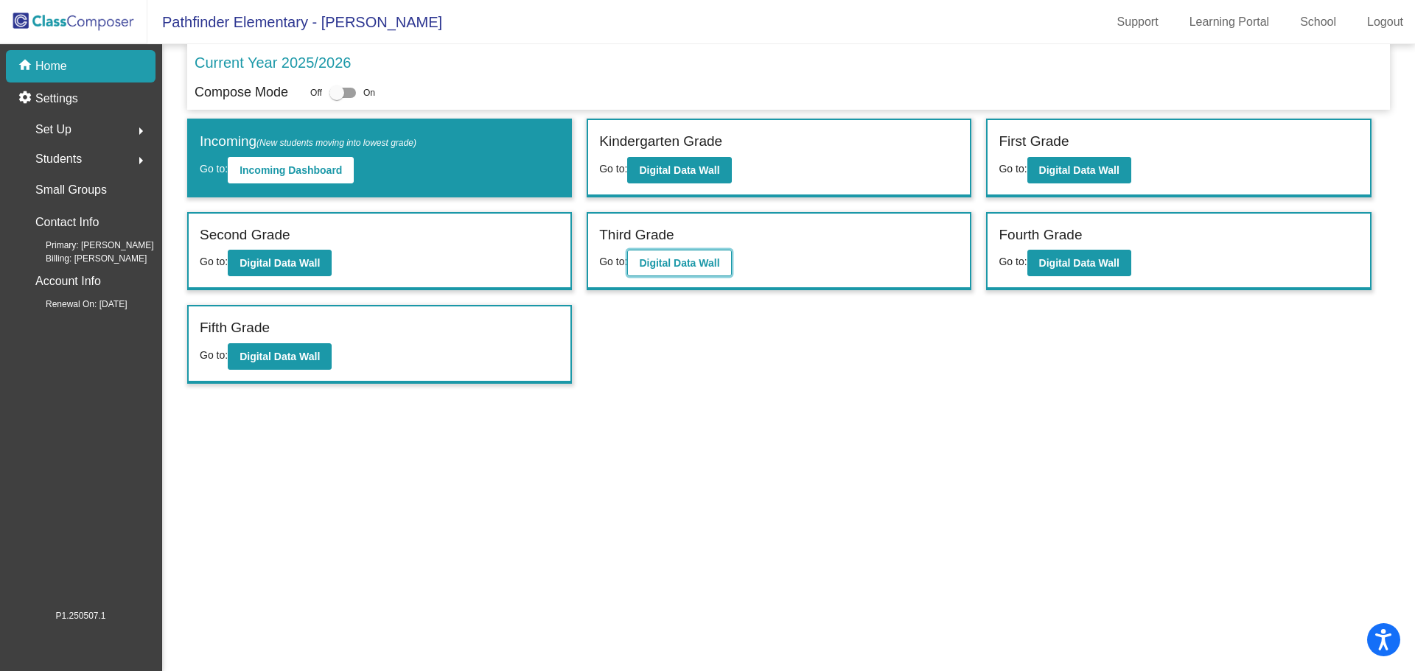
click at [690, 264] on b "Digital Data Wall" at bounding box center [679, 263] width 80 height 12
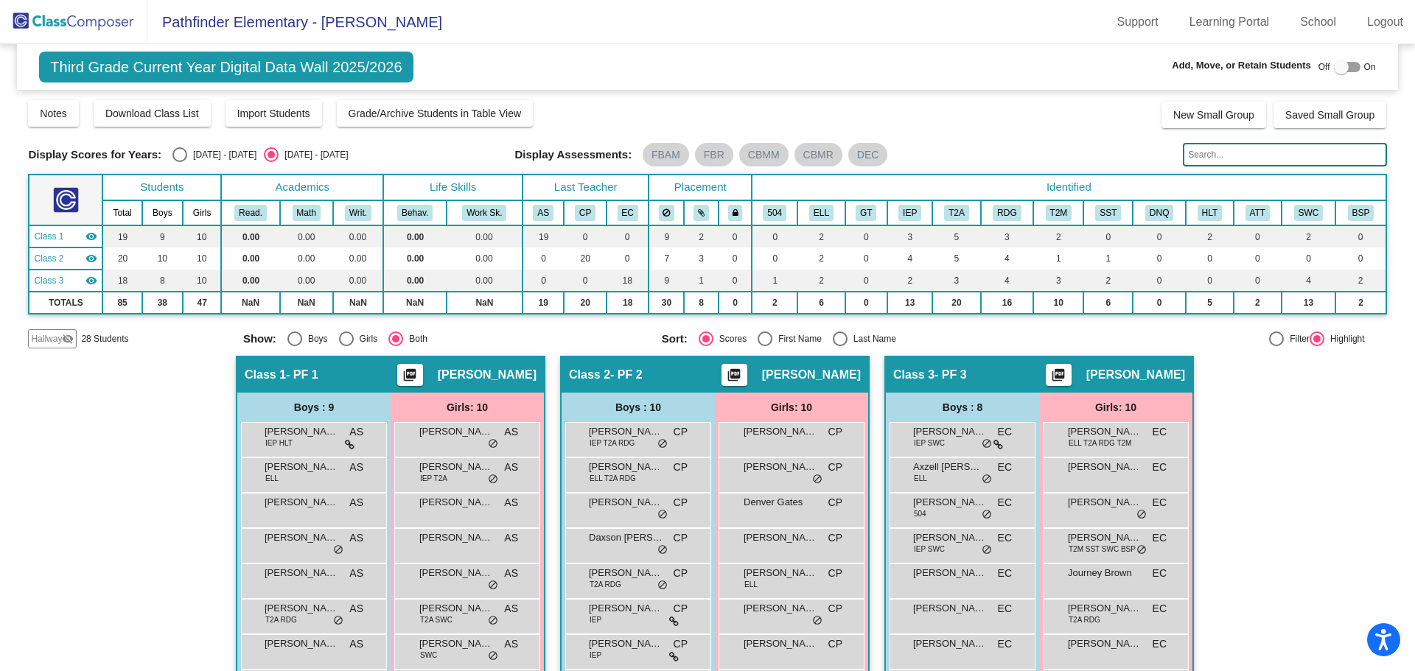
click at [50, 340] on span "Hallway" at bounding box center [46, 338] width 31 height 13
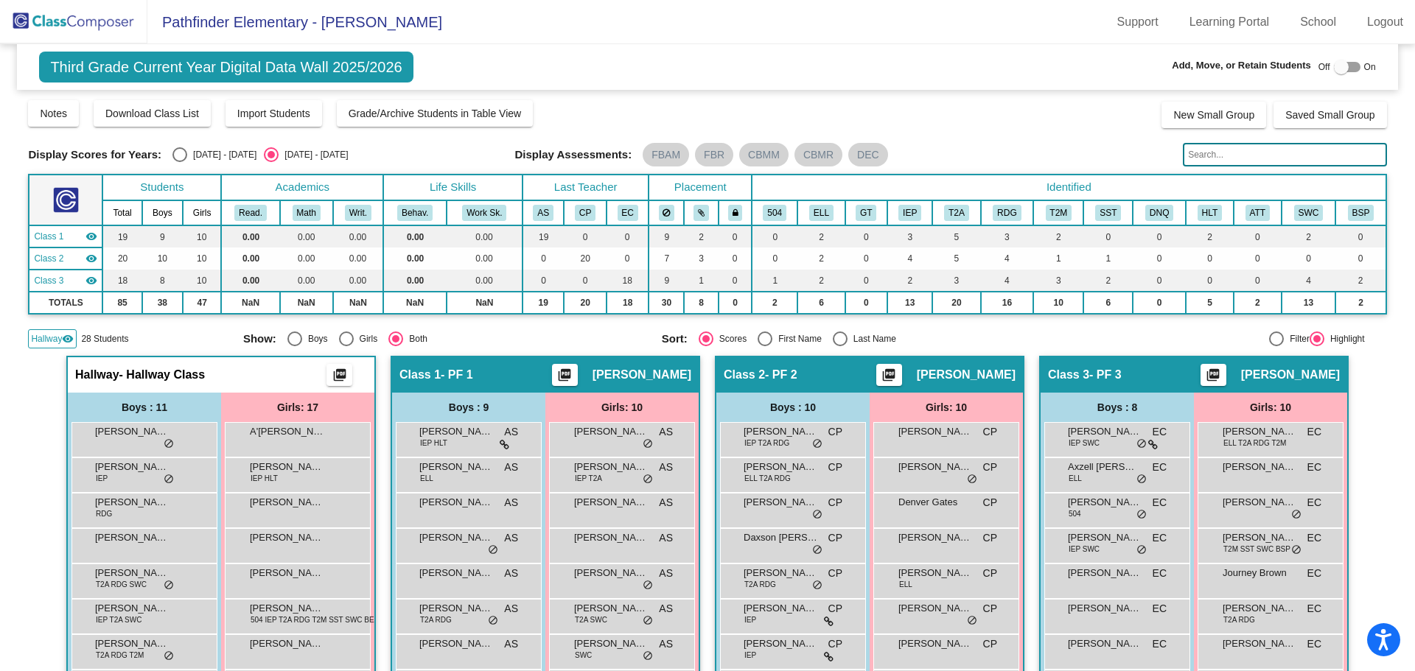
click at [1230, 159] on input "text" at bounding box center [1284, 155] width 203 height 24
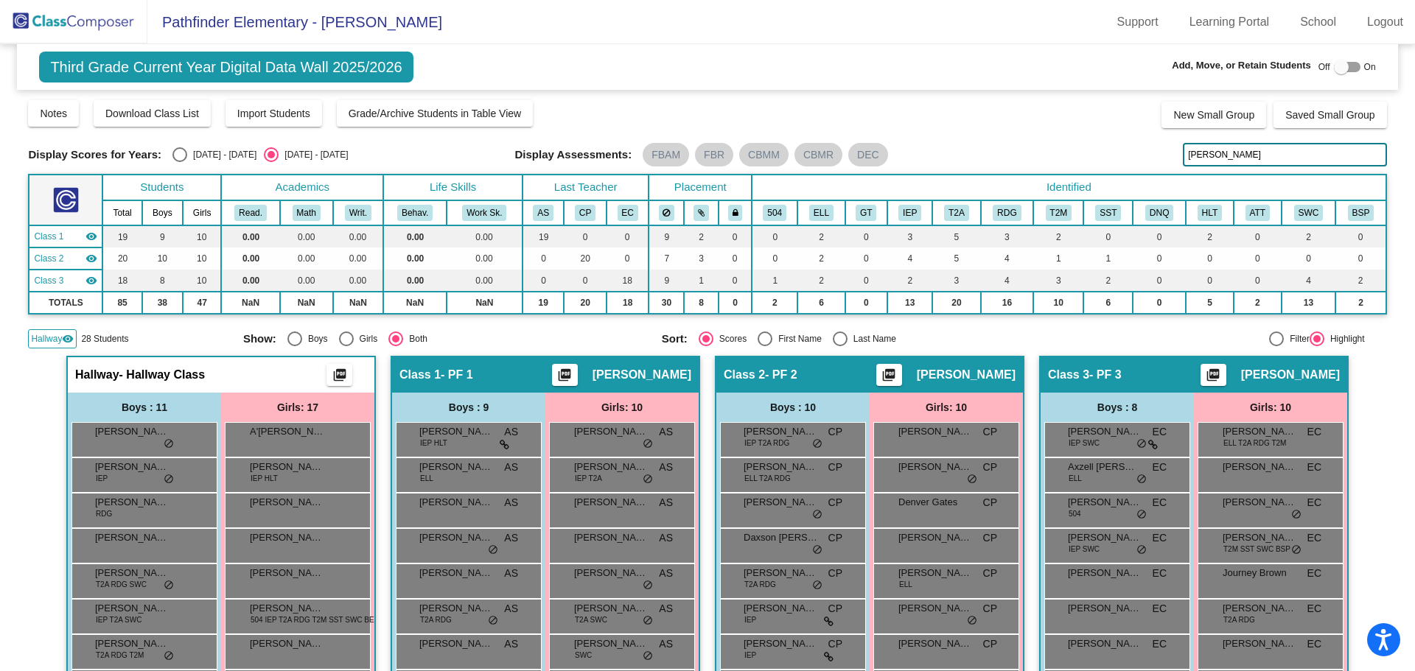
type input "[PERSON_NAME]"
click at [102, 32] on img at bounding box center [73, 21] width 147 height 43
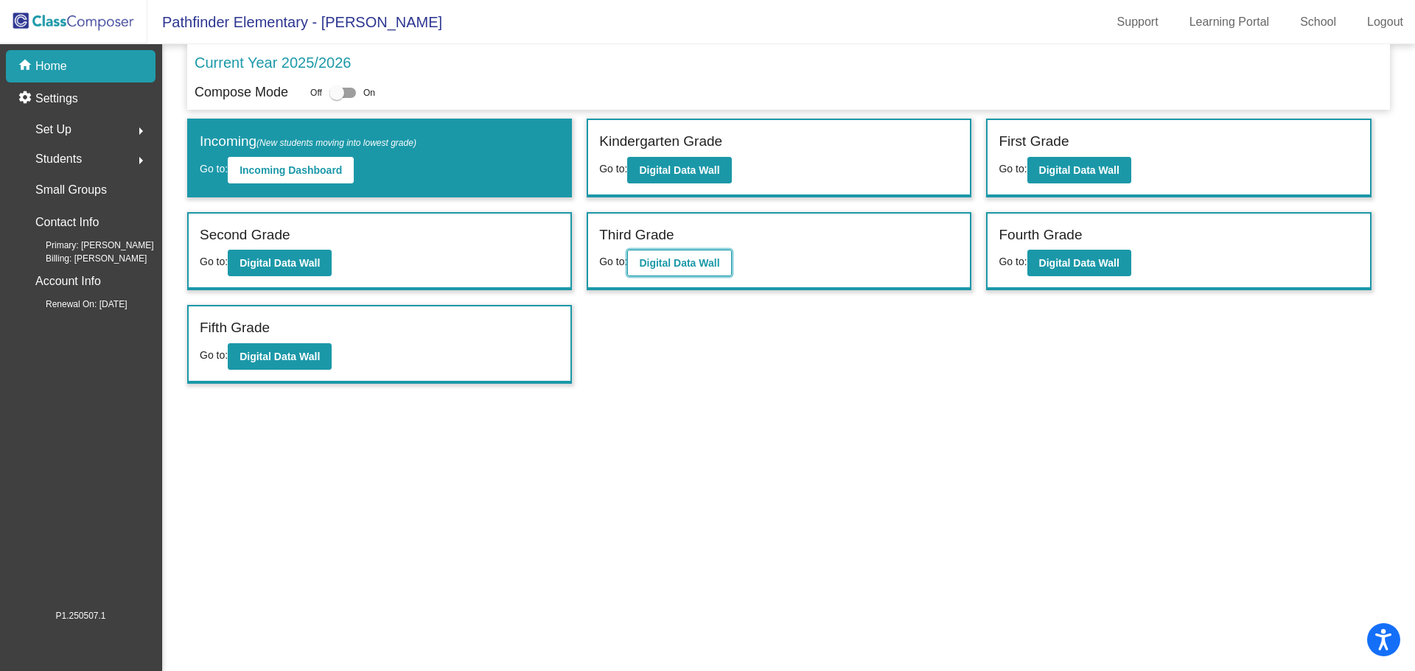
click at [670, 263] on b "Digital Data Wall" at bounding box center [679, 263] width 80 height 12
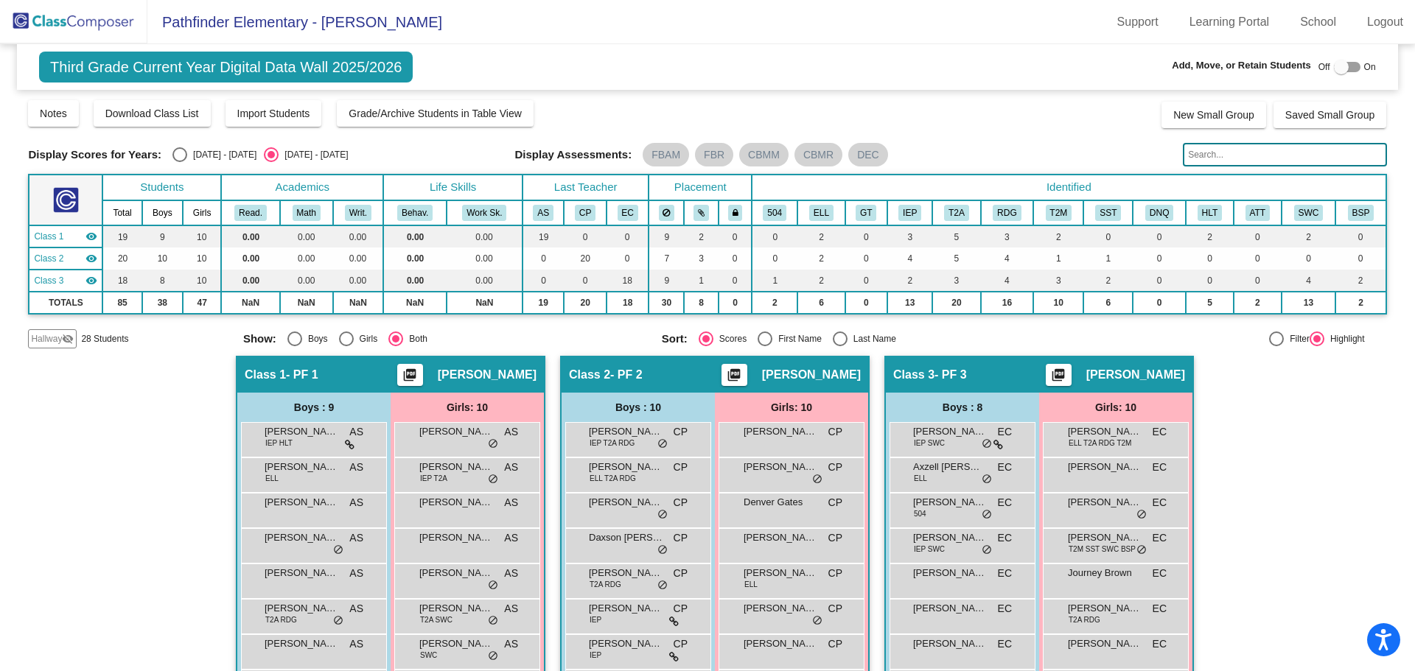
click at [1215, 160] on input "text" at bounding box center [1284, 155] width 203 height 24
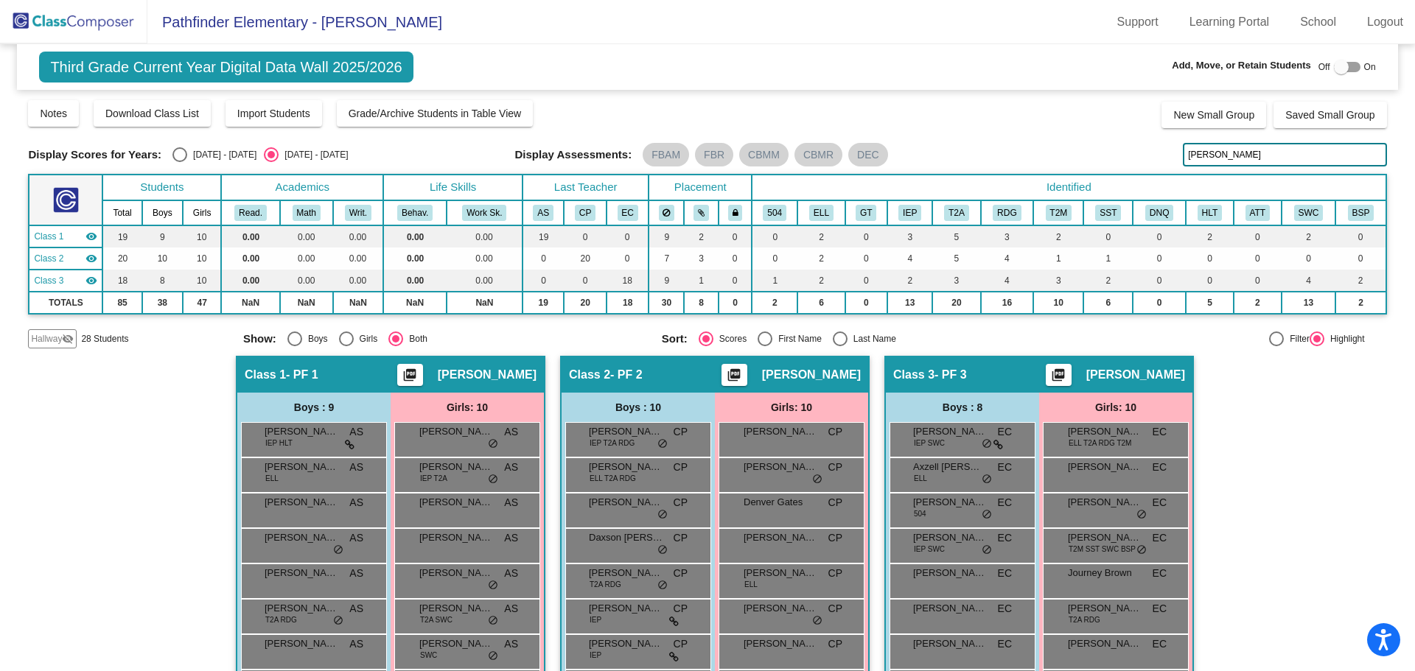
type input "[PERSON_NAME]"
click at [93, 344] on span "28 Students" at bounding box center [104, 338] width 47 height 13
click at [42, 342] on span "Hallway" at bounding box center [46, 338] width 31 height 13
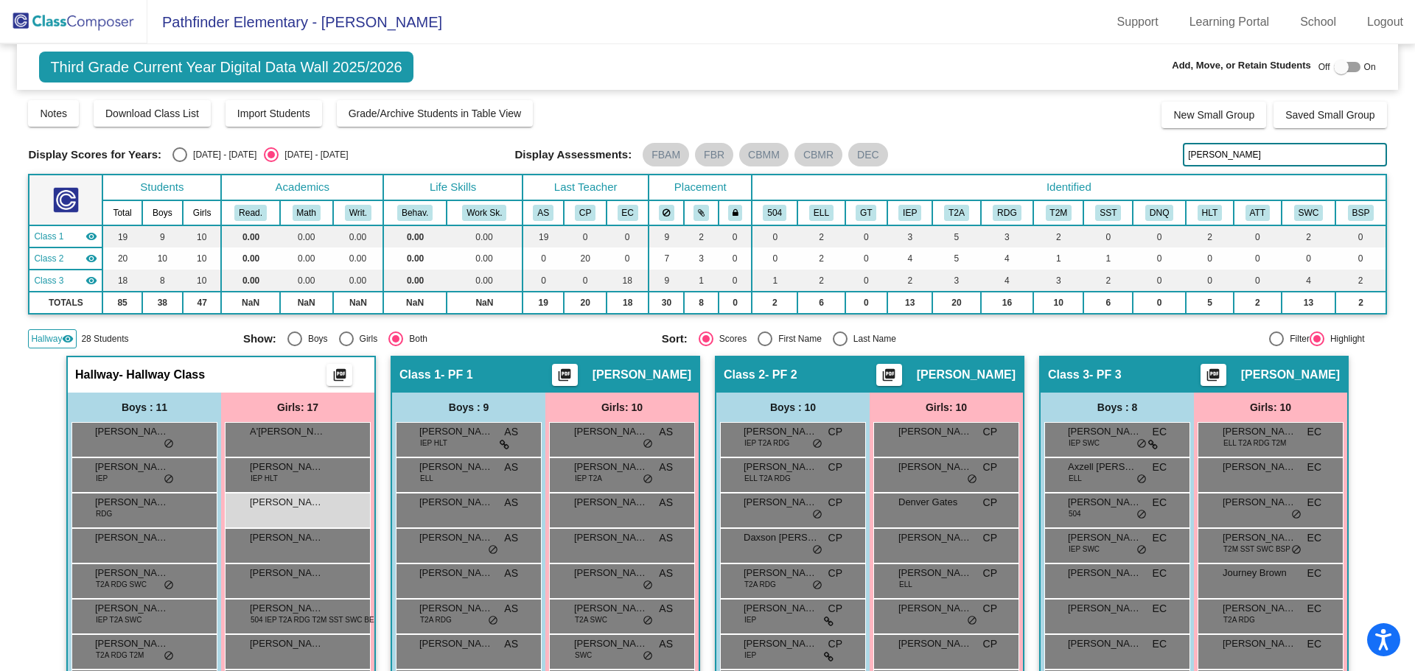
click at [43, 24] on img at bounding box center [73, 21] width 147 height 43
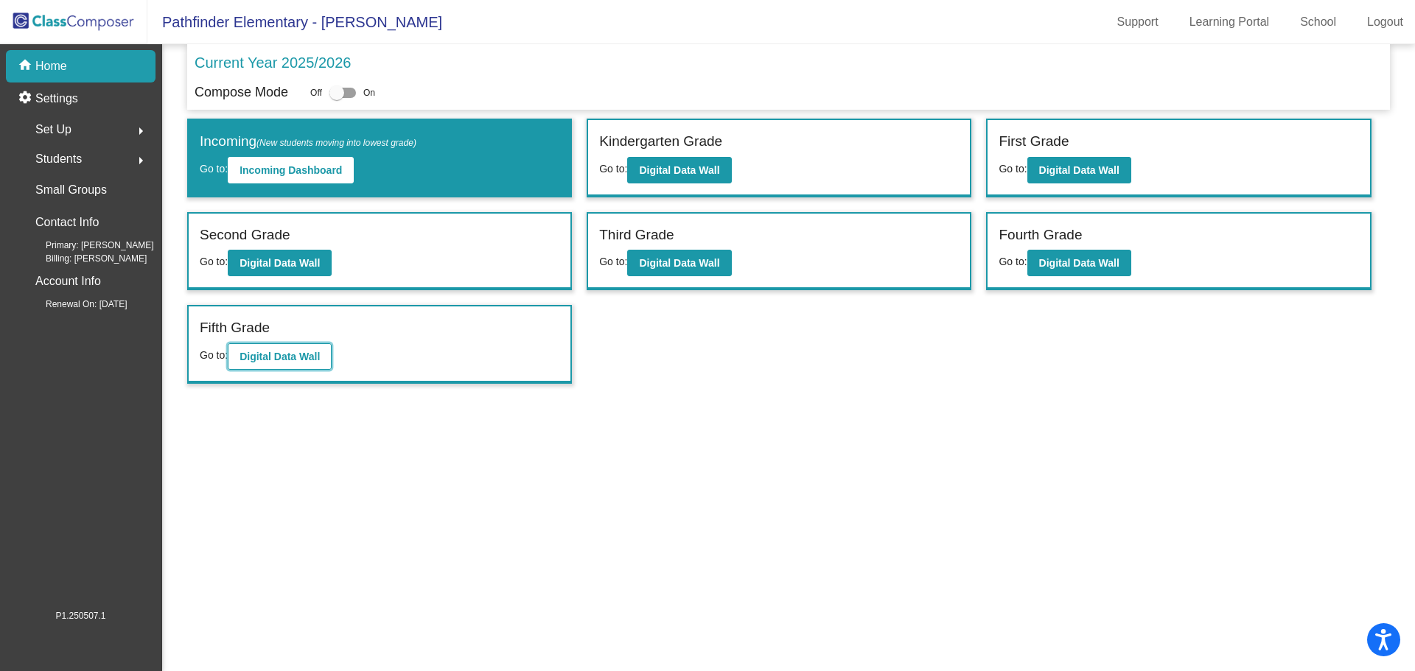
click at [312, 351] on b "Digital Data Wall" at bounding box center [279, 357] width 80 height 12
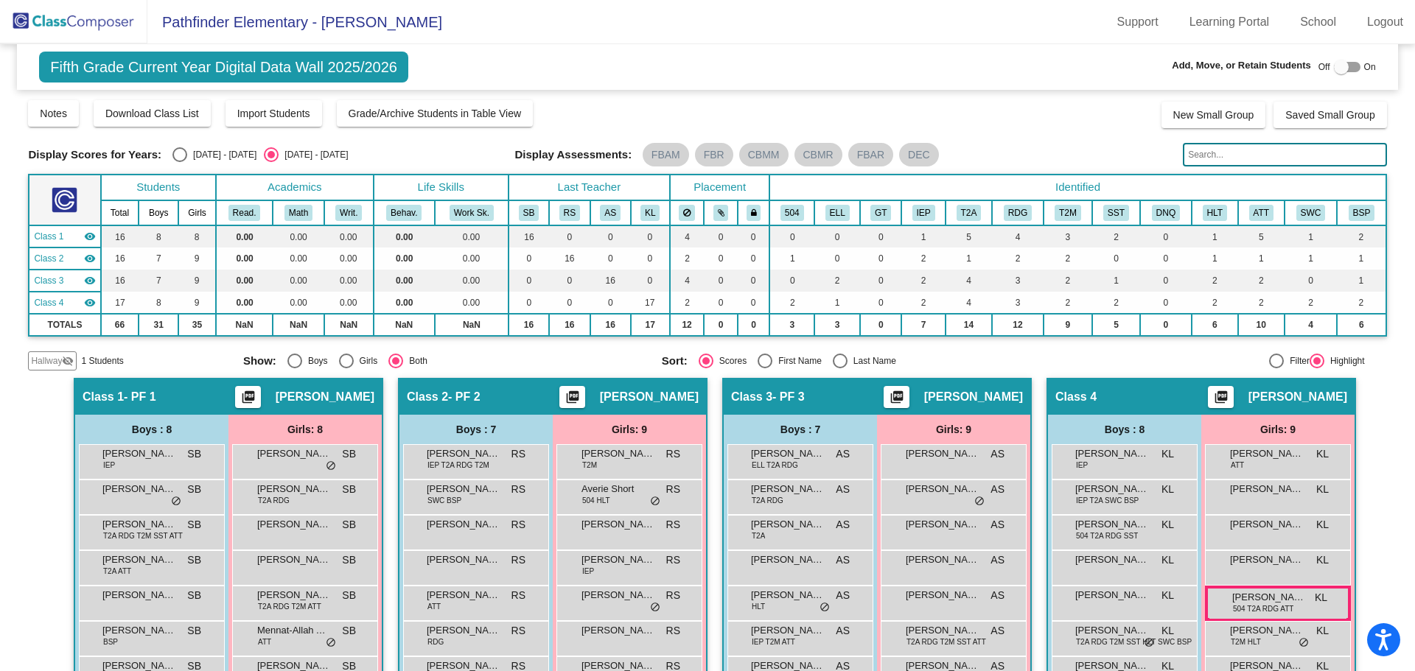
click at [1217, 150] on input "text" at bounding box center [1284, 155] width 203 height 24
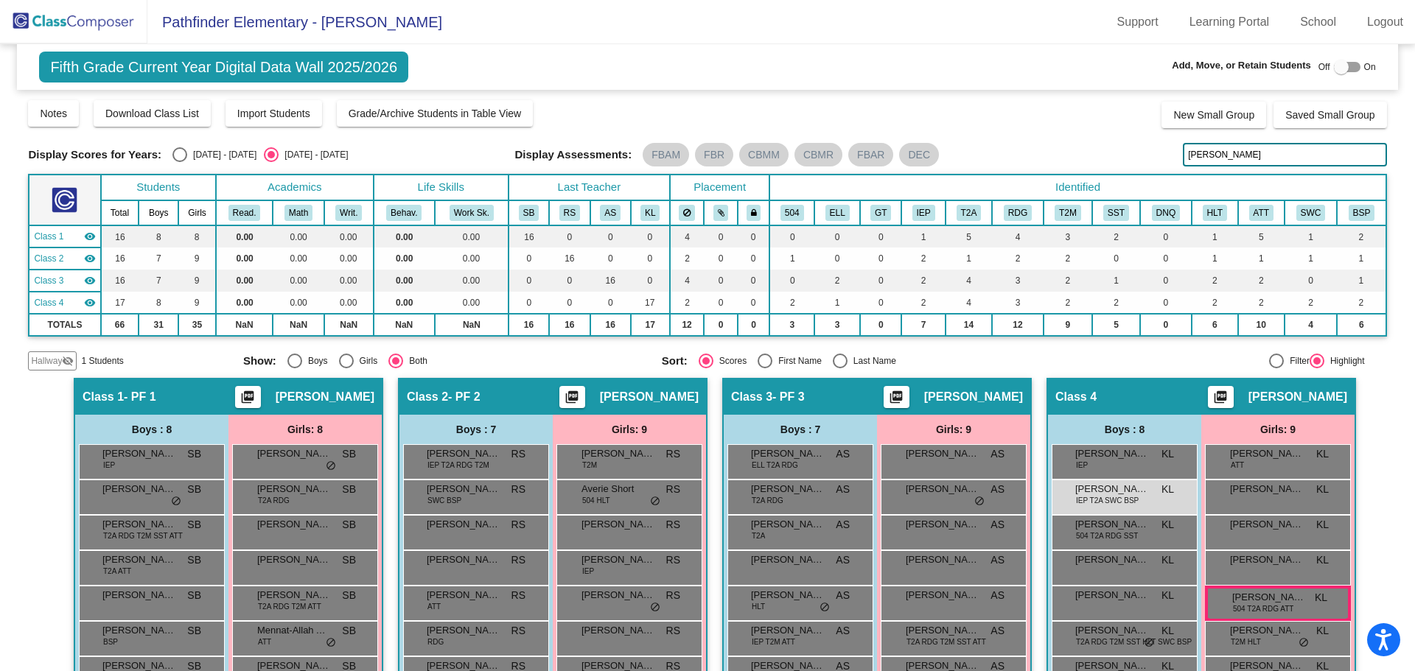
type input "[PERSON_NAME]"
click at [70, 16] on img at bounding box center [73, 21] width 147 height 43
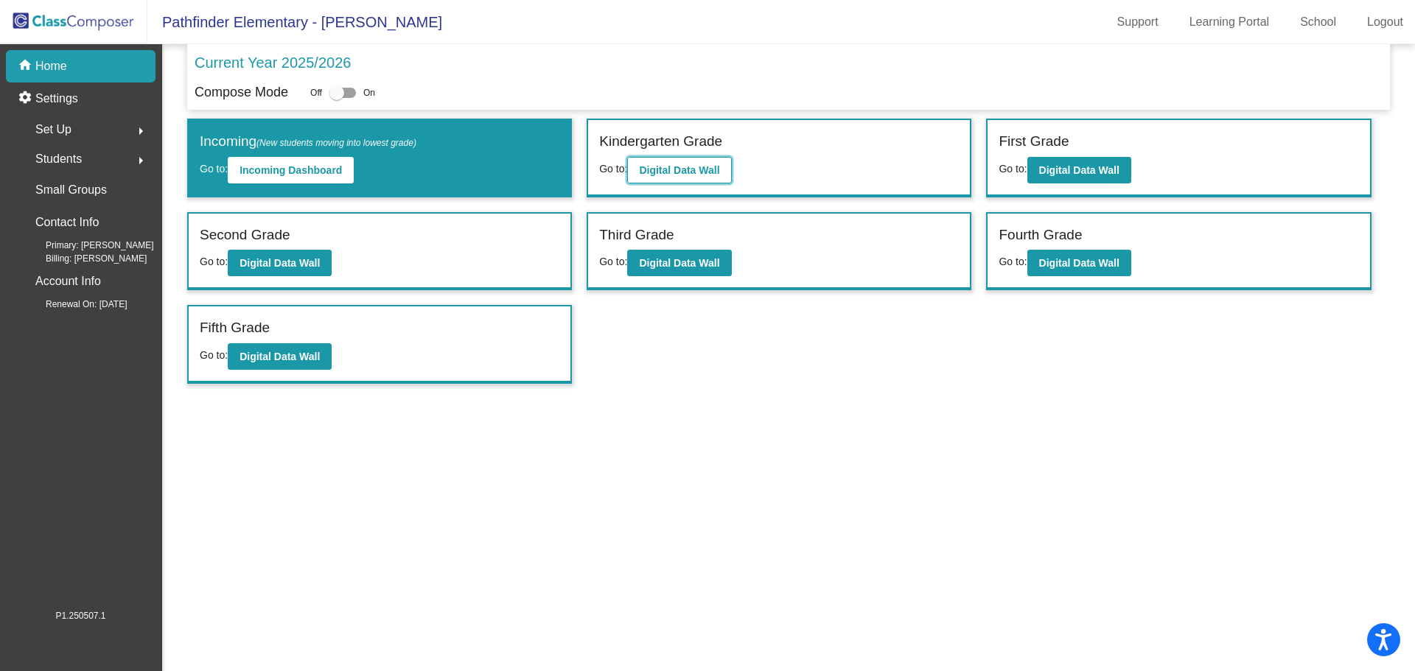
click at [699, 178] on button "Digital Data Wall" at bounding box center [679, 170] width 104 height 27
